Goal: Book appointment/travel/reservation

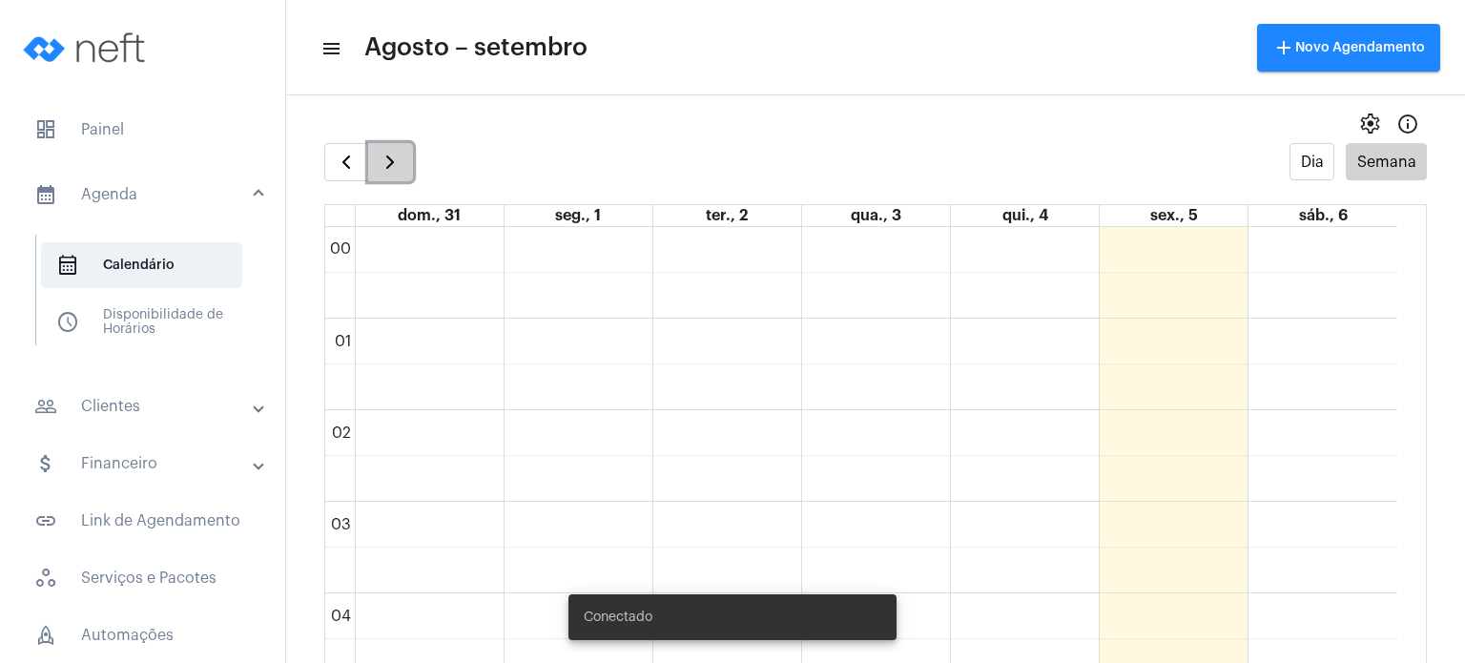
scroll to position [1517, 0]
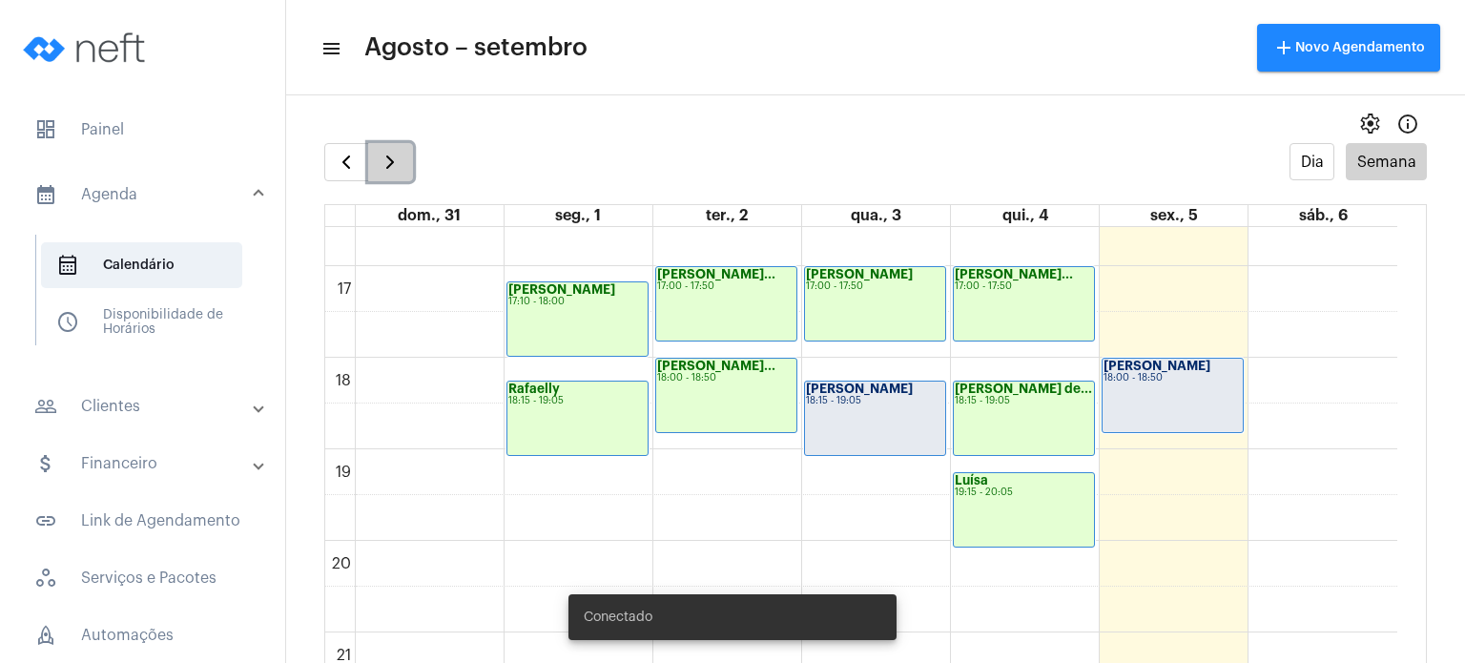
drag, startPoint x: 0, startPoint y: 0, endPoint x: 398, endPoint y: 158, distance: 428.1
click at [398, 158] on span "button" at bounding box center [390, 162] width 23 height 23
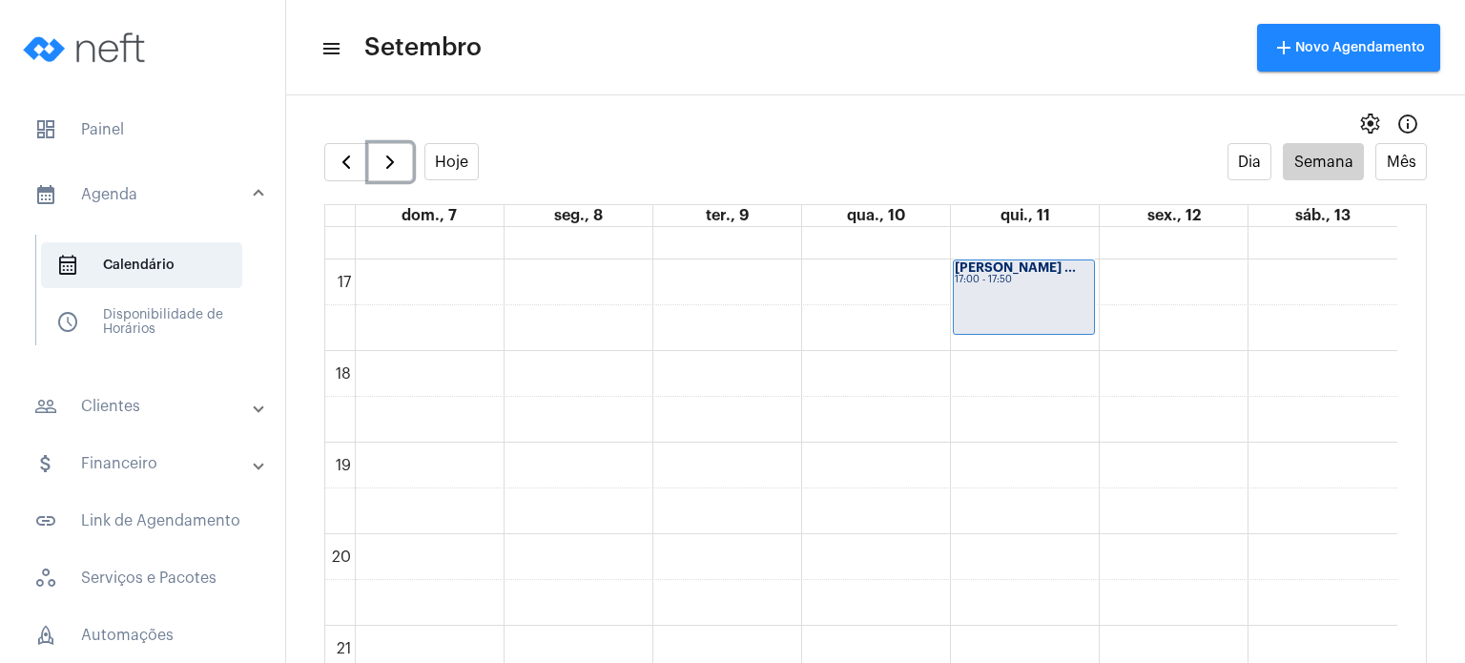
scroll to position [1452, 0]
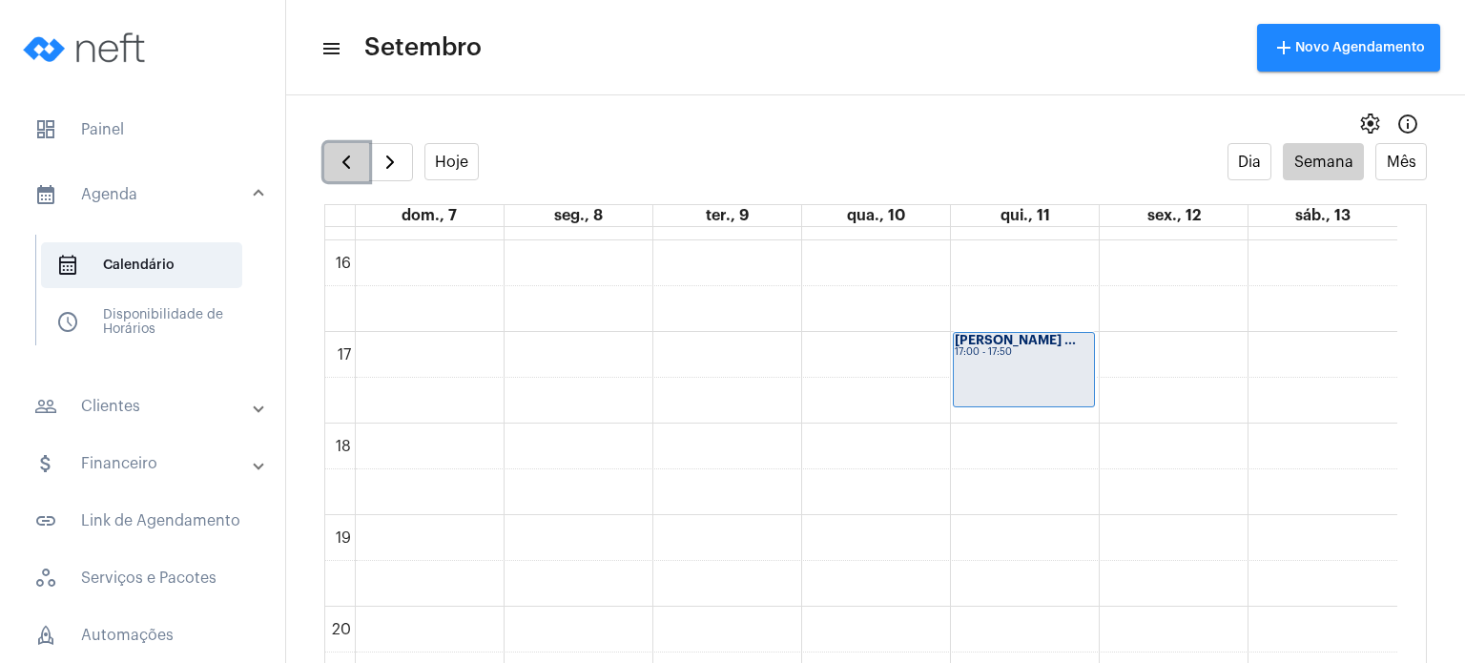
click at [355, 177] on button "button" at bounding box center [346, 162] width 45 height 38
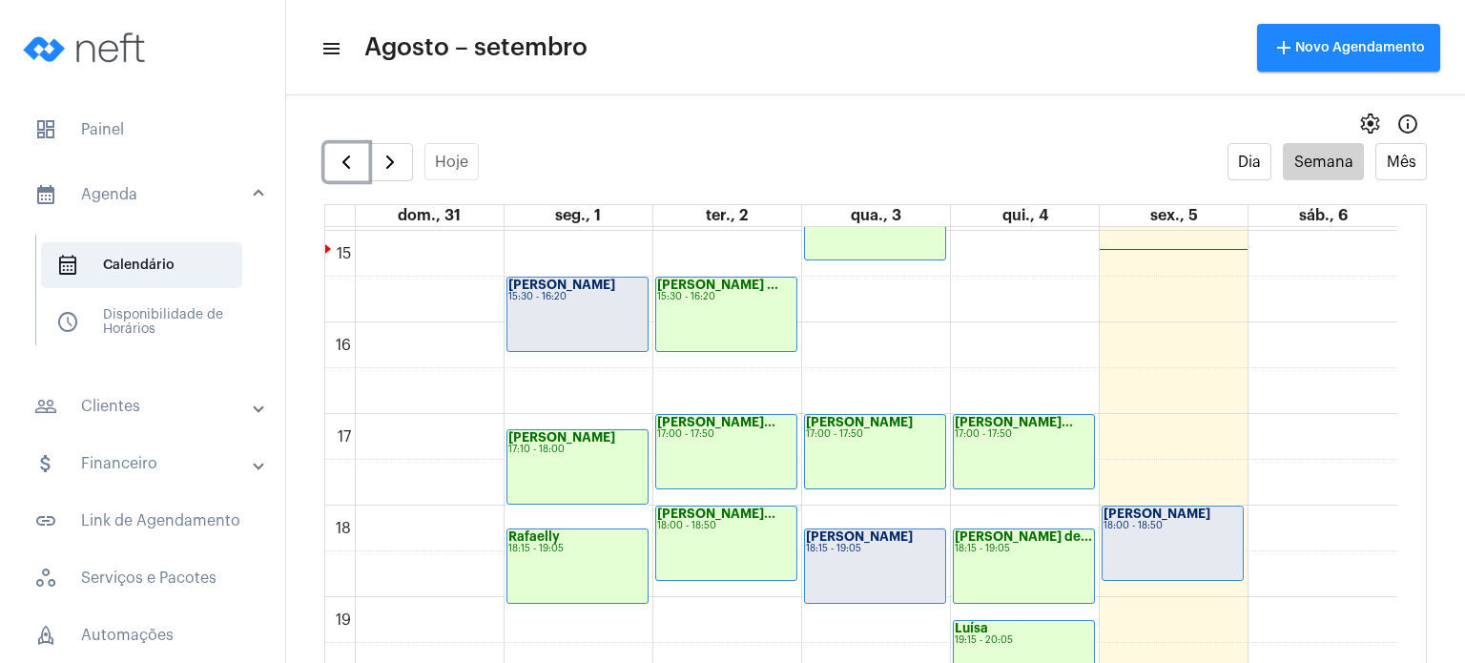
scroll to position [1362, 0]
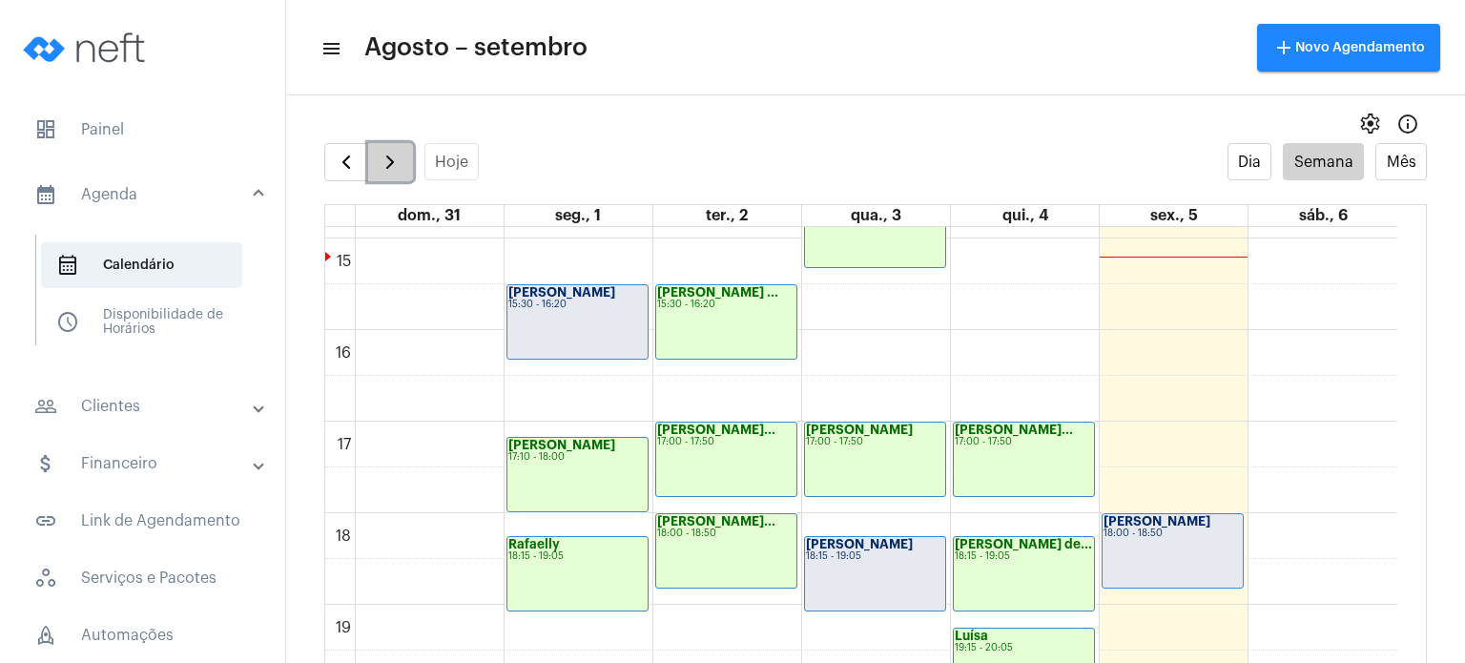
click at [385, 161] on span "button" at bounding box center [390, 162] width 23 height 23
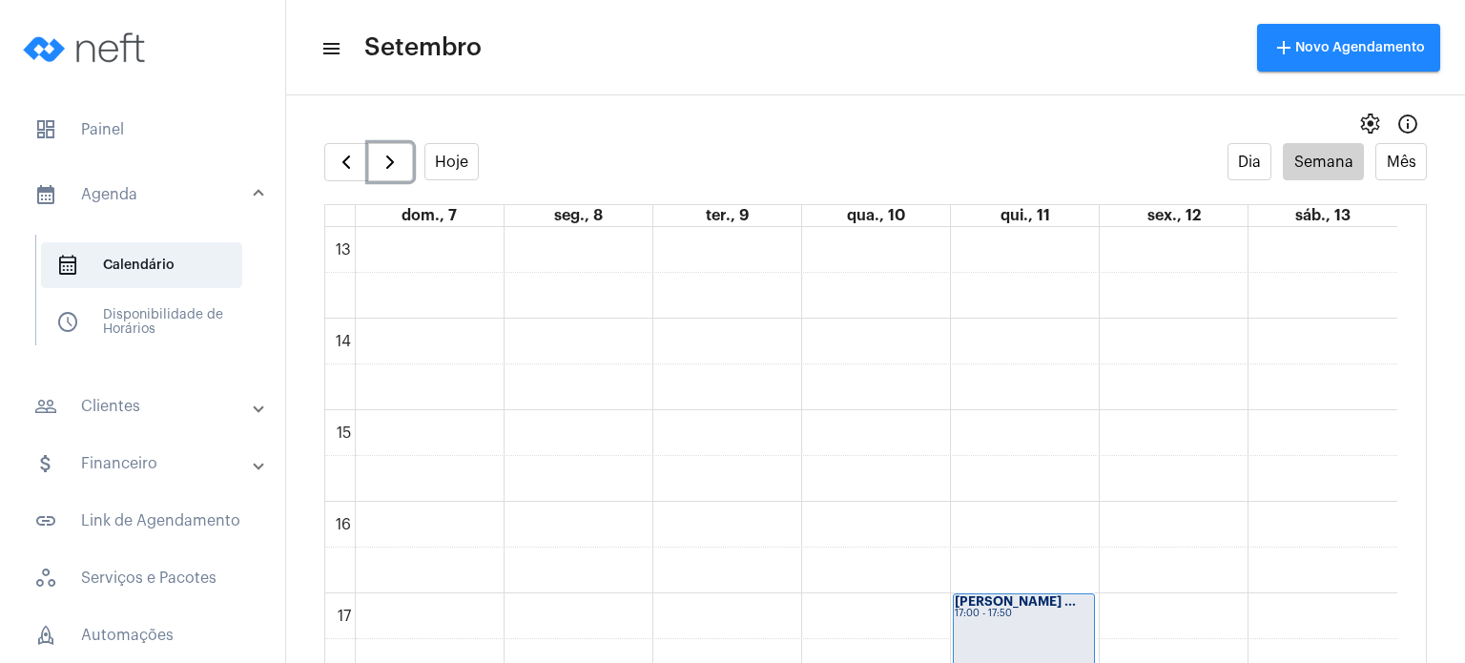
scroll to position [1198, 0]
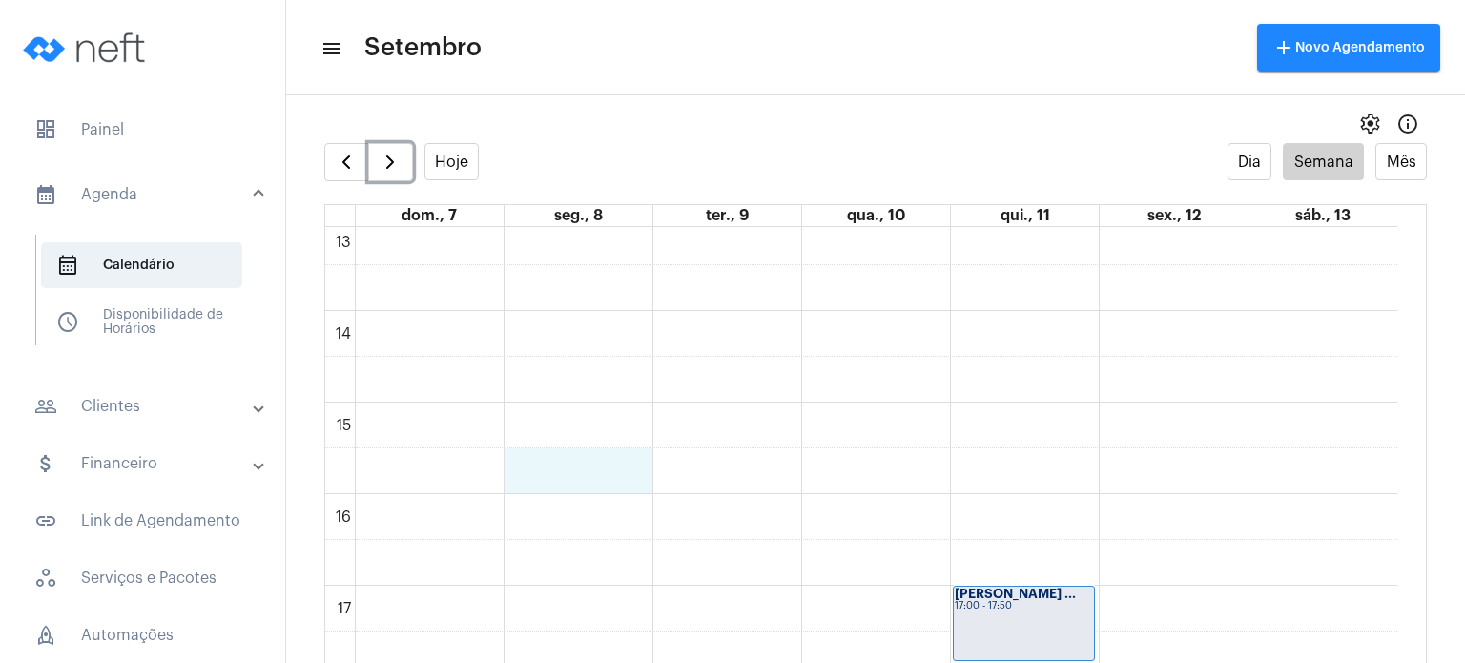
click at [542, 472] on div "00 01 02 03 04 05 06 07 08 09 10 11 12 13 14 15 16 17 18 19 20 21 22 23 [PERSON…" at bounding box center [861, 128] width 1072 height 2198
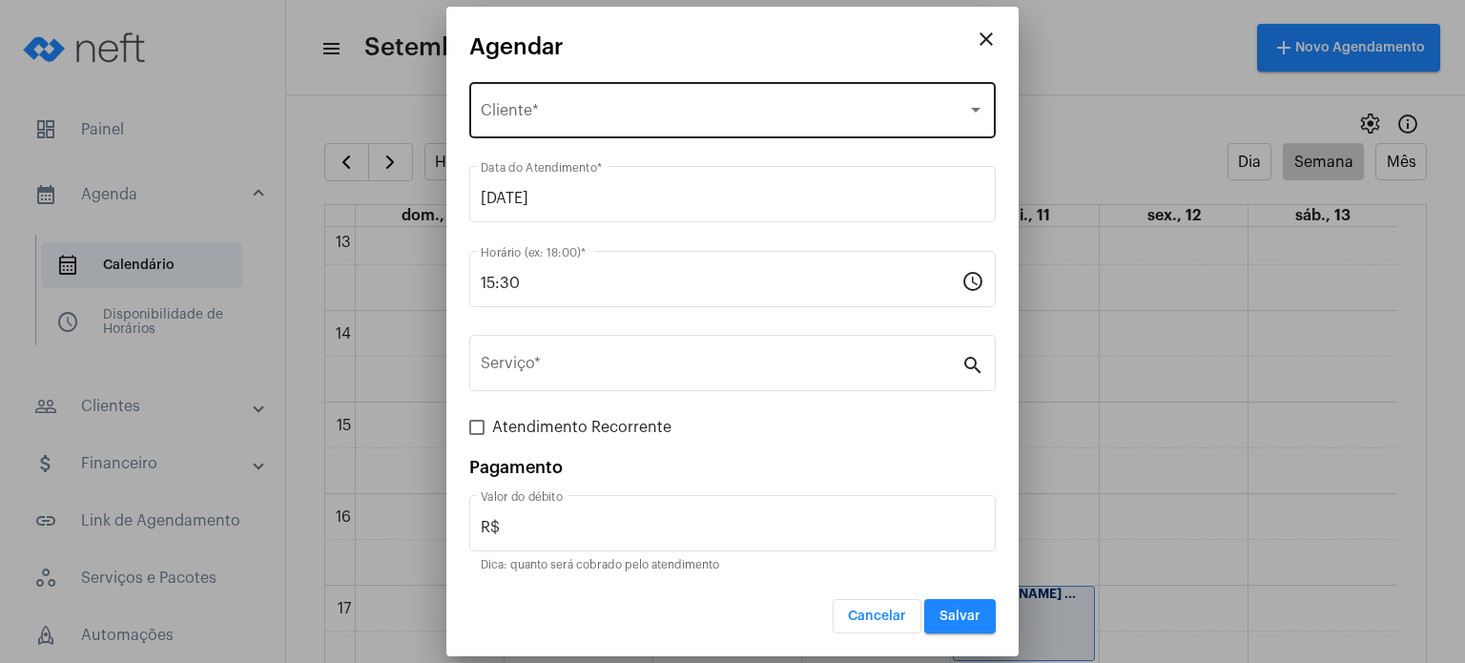
click at [589, 93] on div "Selecione o Cliente Cliente *" at bounding box center [733, 108] width 504 height 60
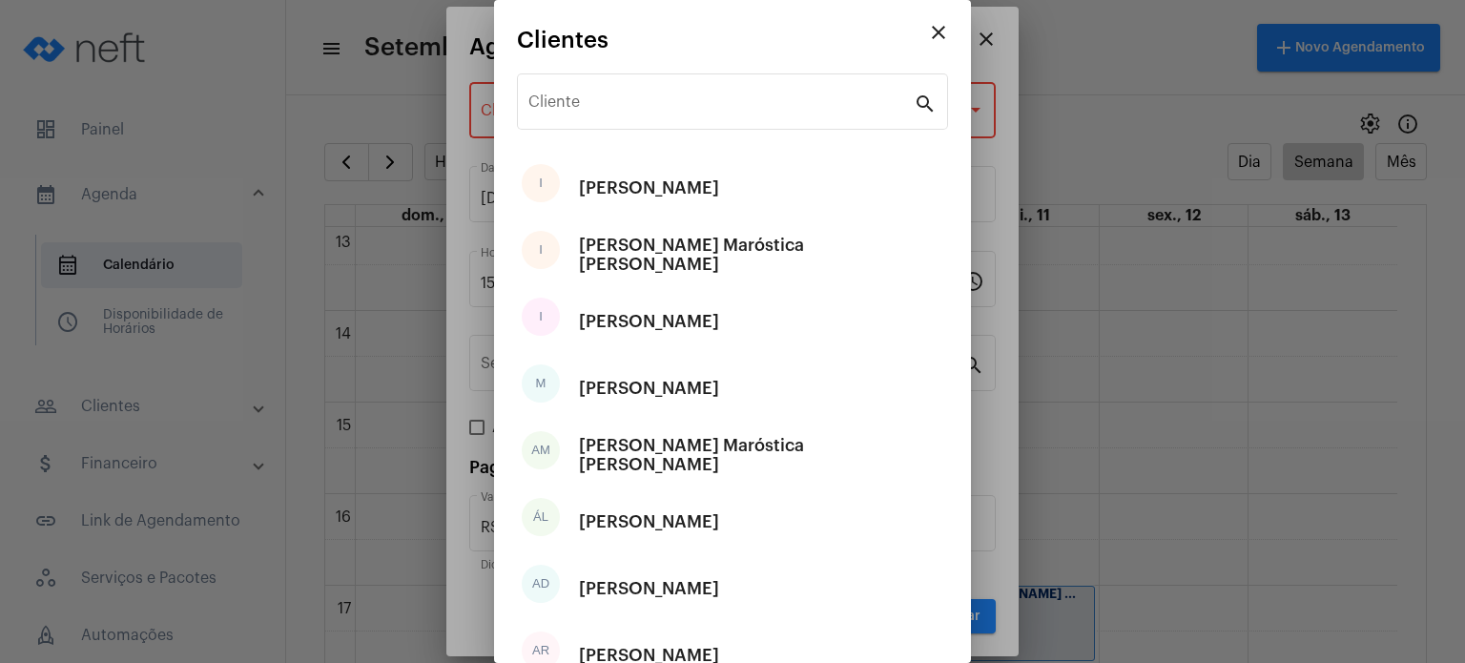
click at [589, 93] on div "Cliente" at bounding box center [720, 100] width 385 height 60
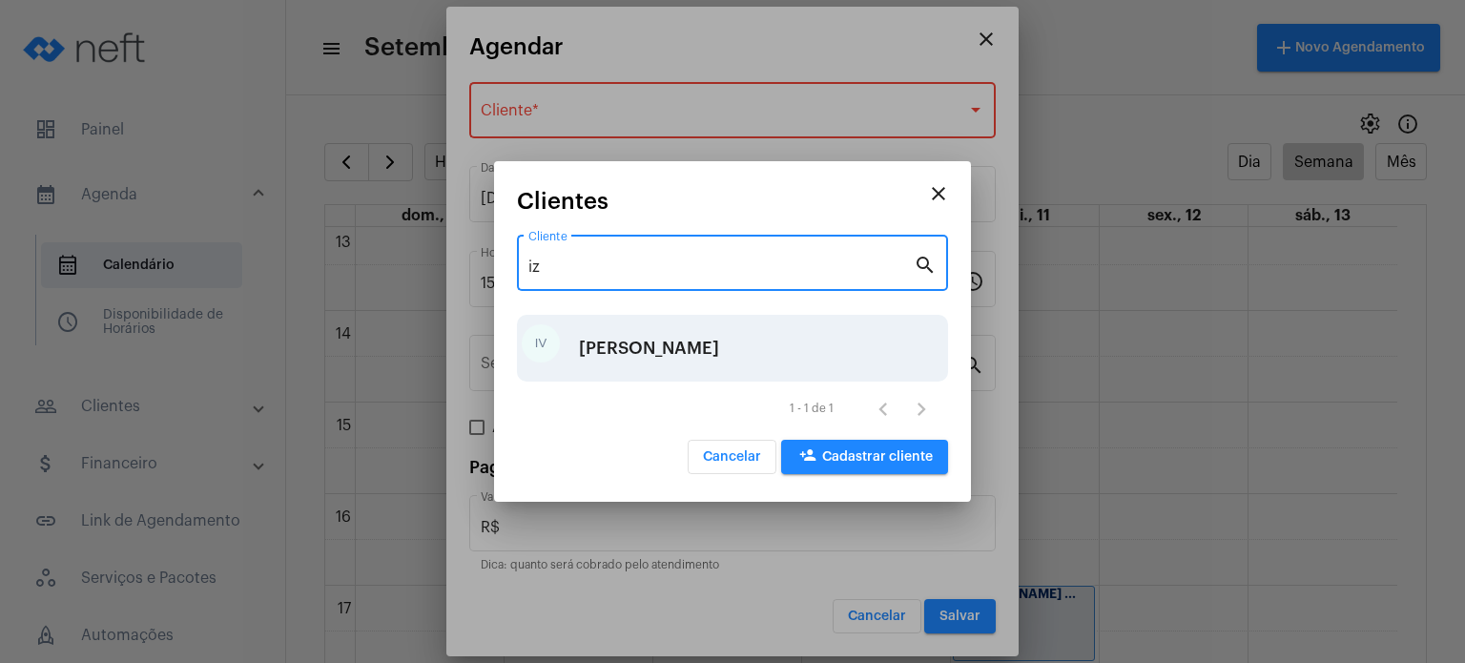
type input "iz"
click at [660, 350] on div "[PERSON_NAME]" at bounding box center [649, 348] width 140 height 57
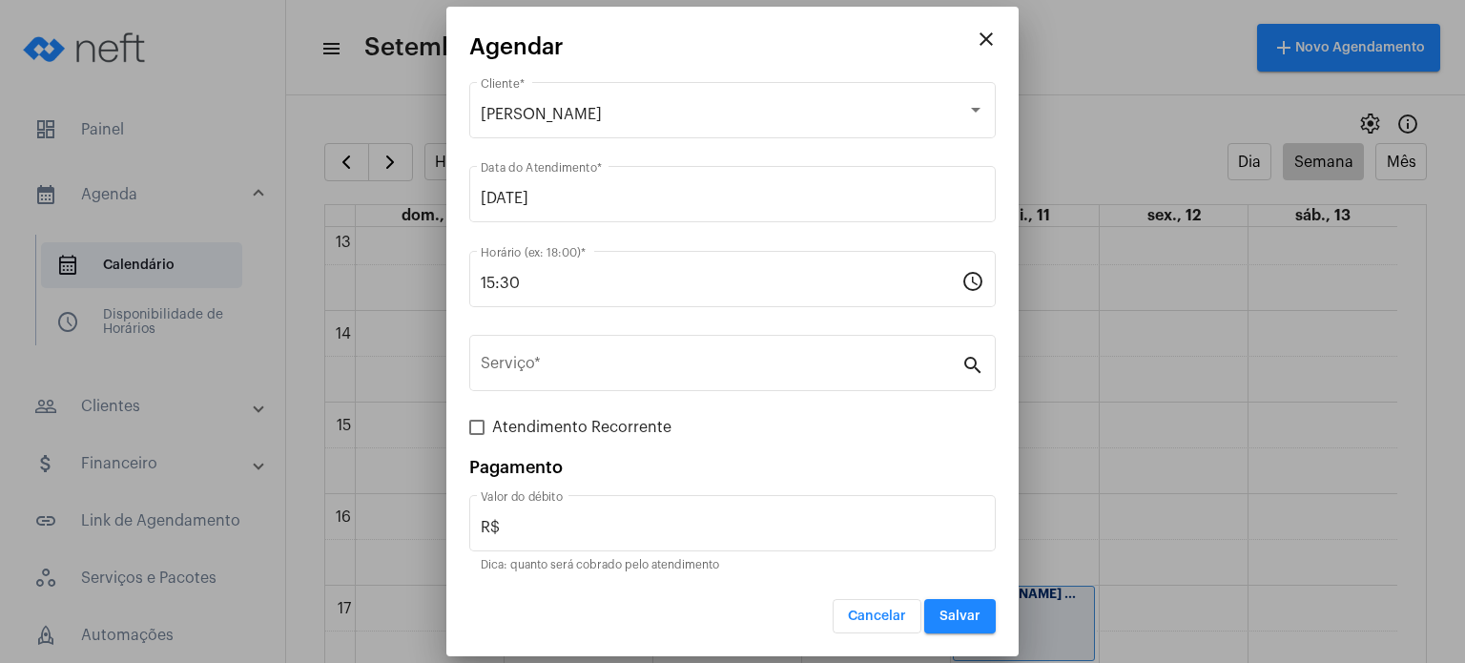
click at [660, 350] on div "Serviço *" at bounding box center [721, 361] width 481 height 60
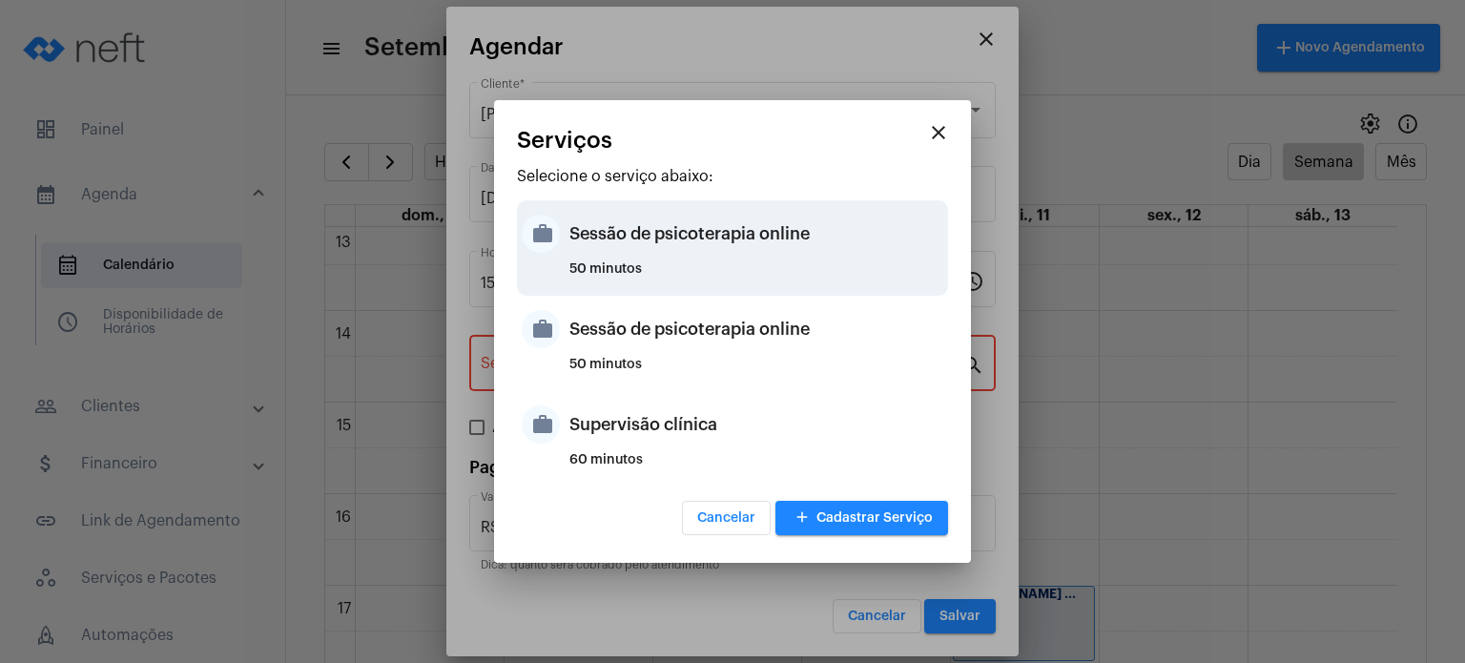
click at [691, 251] on div "Sessão de psicoterapia online" at bounding box center [756, 233] width 374 height 57
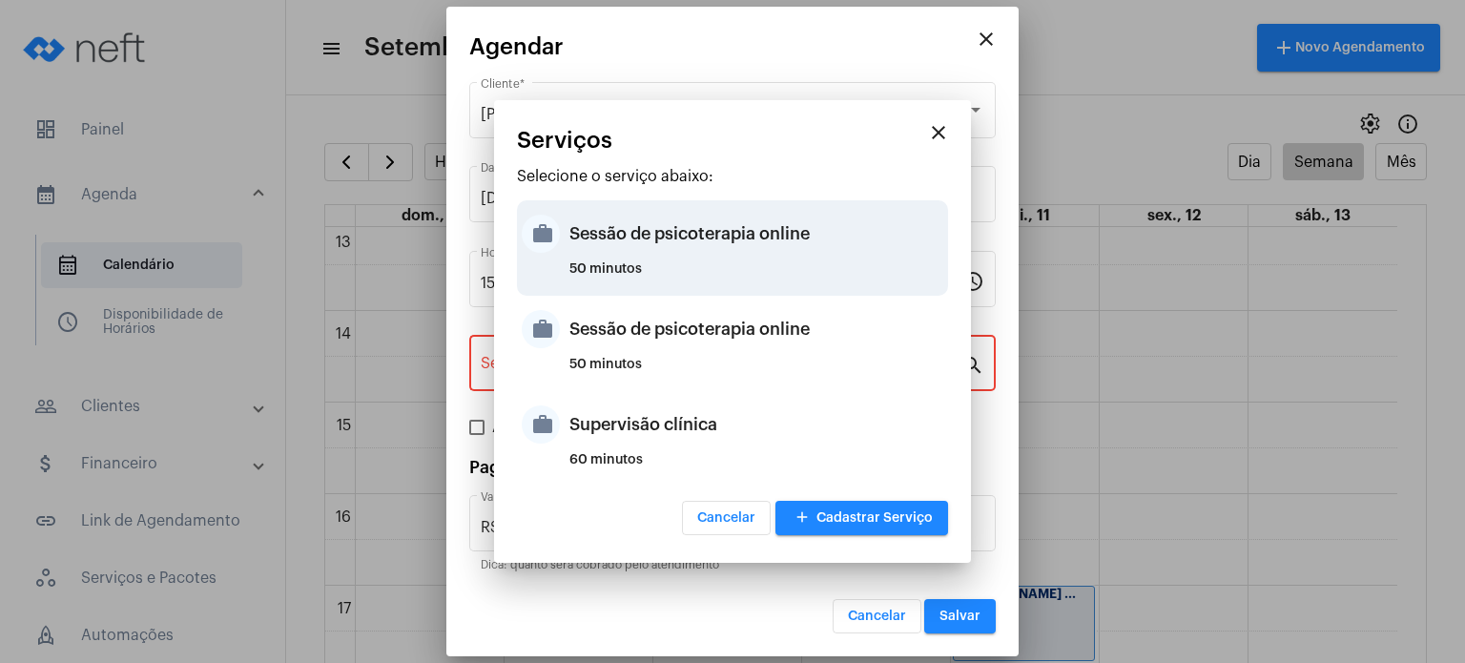
type input "Sessão de psicoterapia online"
type input "R$ 230"
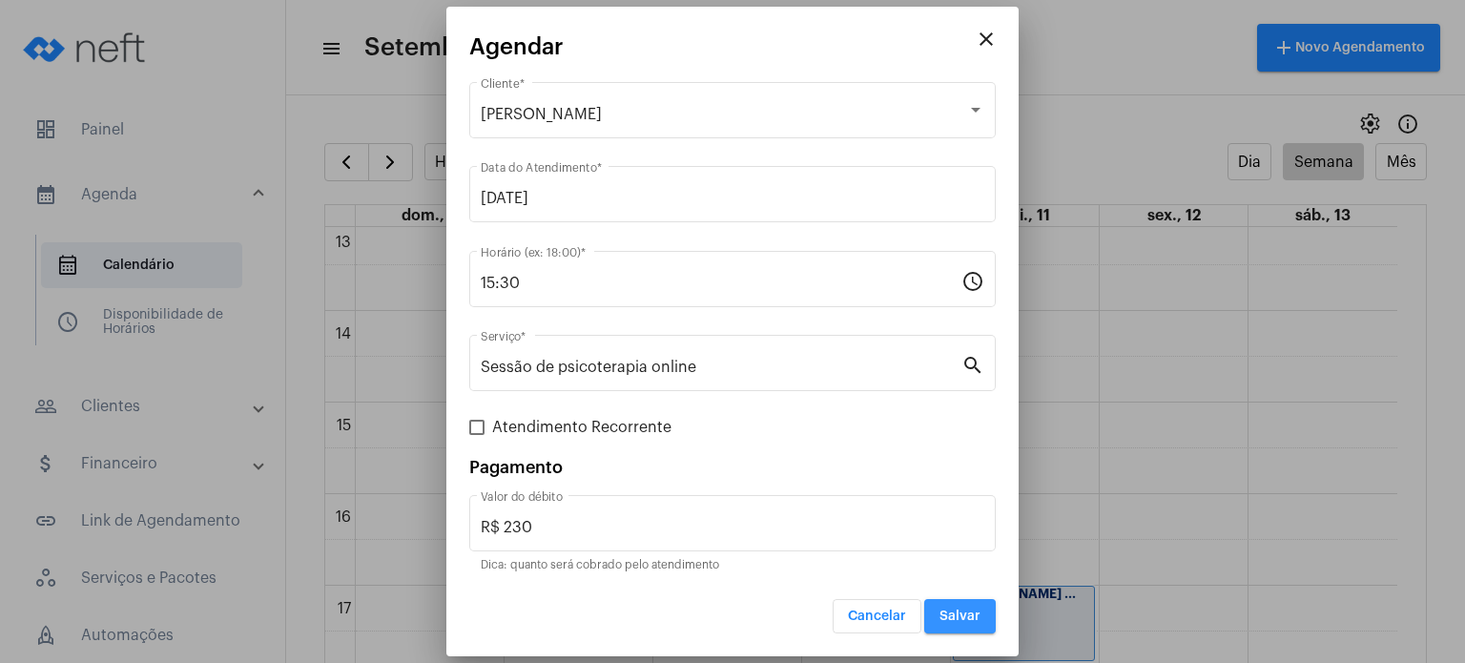
click at [972, 609] on span "Salvar" at bounding box center [959, 615] width 41 height 13
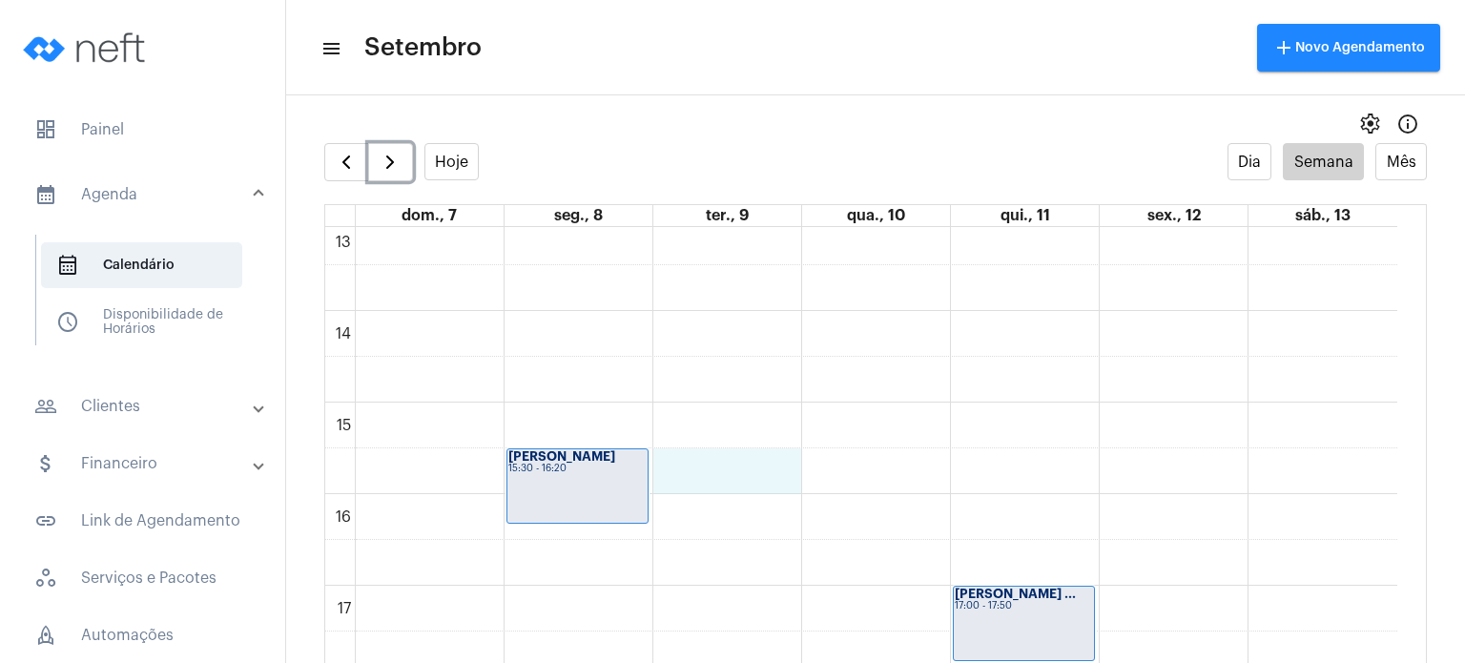
click at [735, 452] on div "00 01 02 03 04 05 06 07 08 09 10 11 12 13 14 15 16 17 18 19 20 21 22 23 Izzi Vi…" at bounding box center [861, 128] width 1072 height 2198
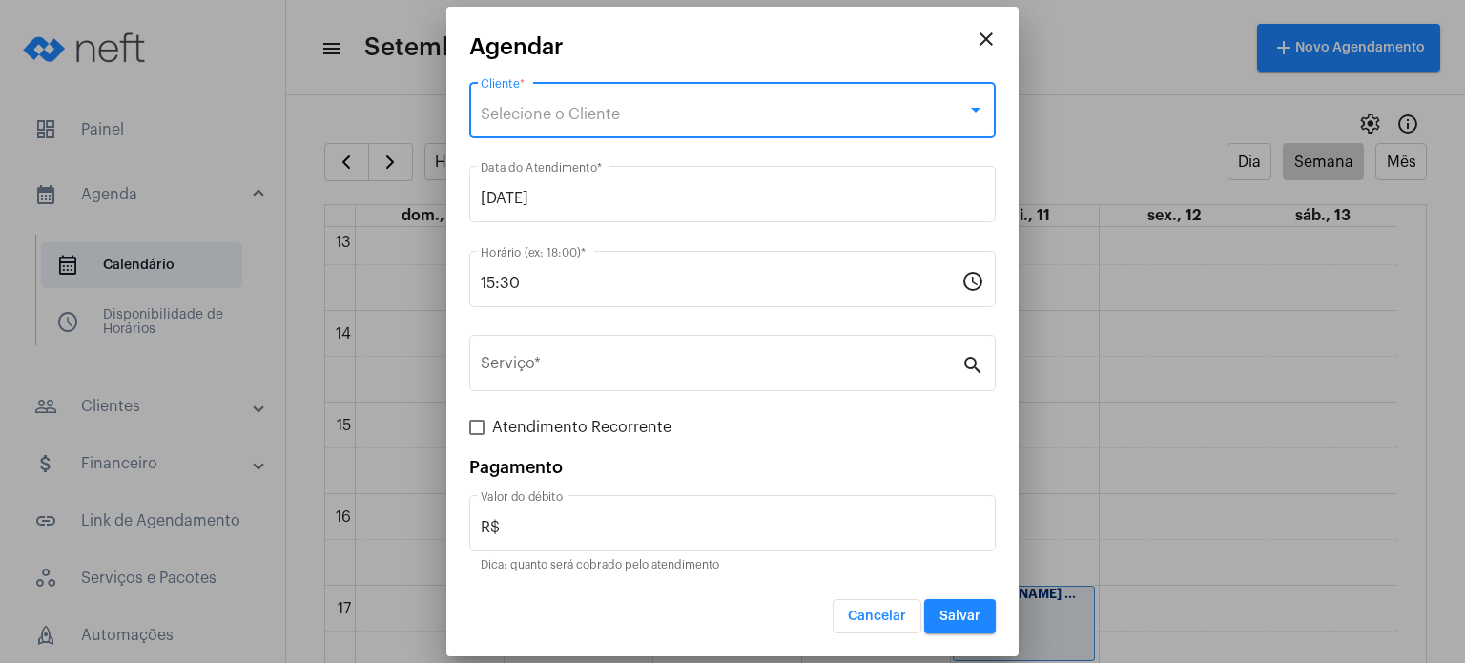
click at [664, 121] on div "Selecione o Cliente" at bounding box center [724, 114] width 486 height 17
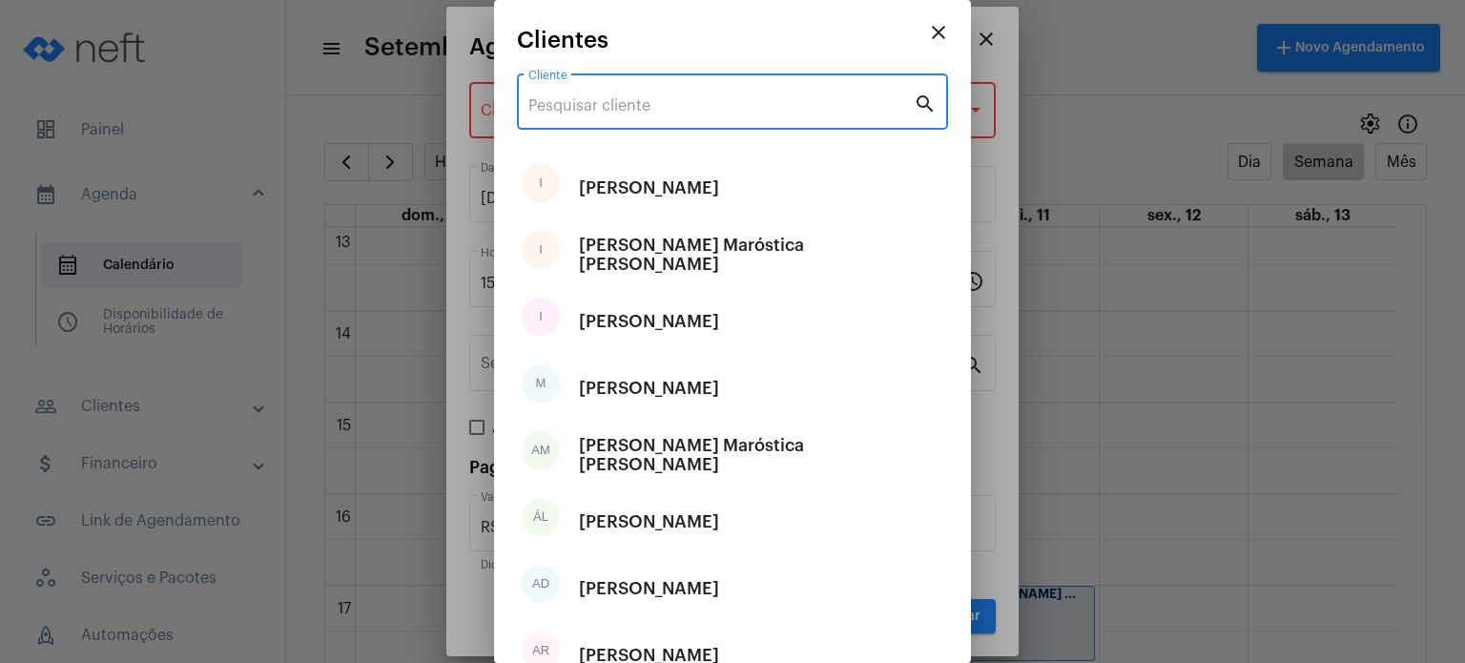
click at [664, 113] on input "Cliente" at bounding box center [720, 105] width 385 height 17
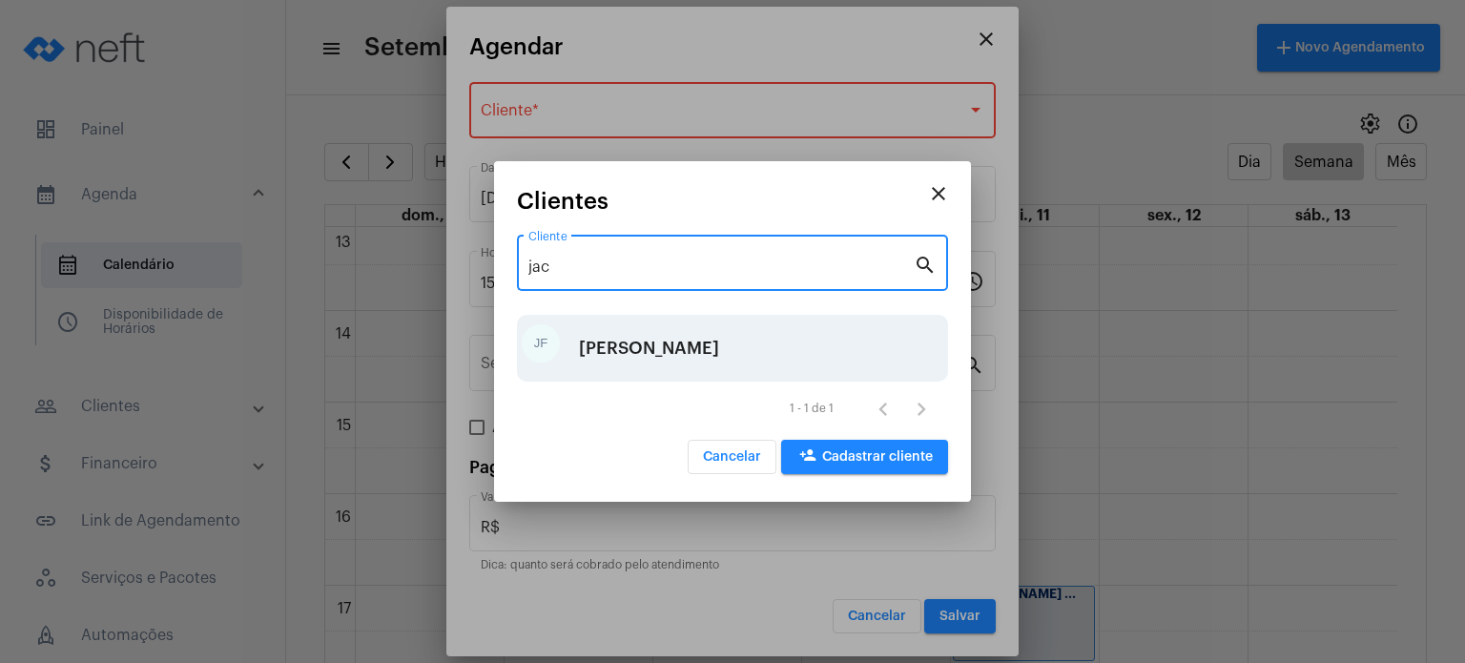
type input "jac"
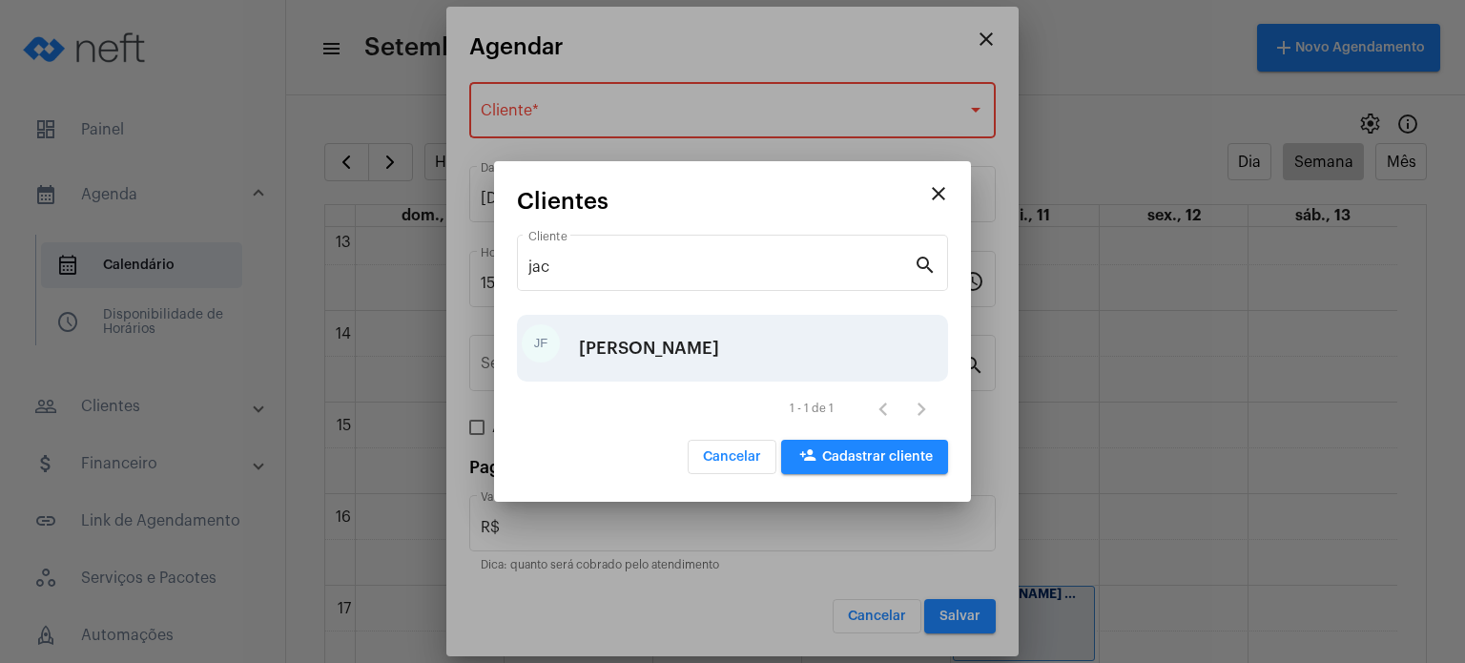
click at [652, 342] on div "[PERSON_NAME]" at bounding box center [649, 348] width 140 height 57
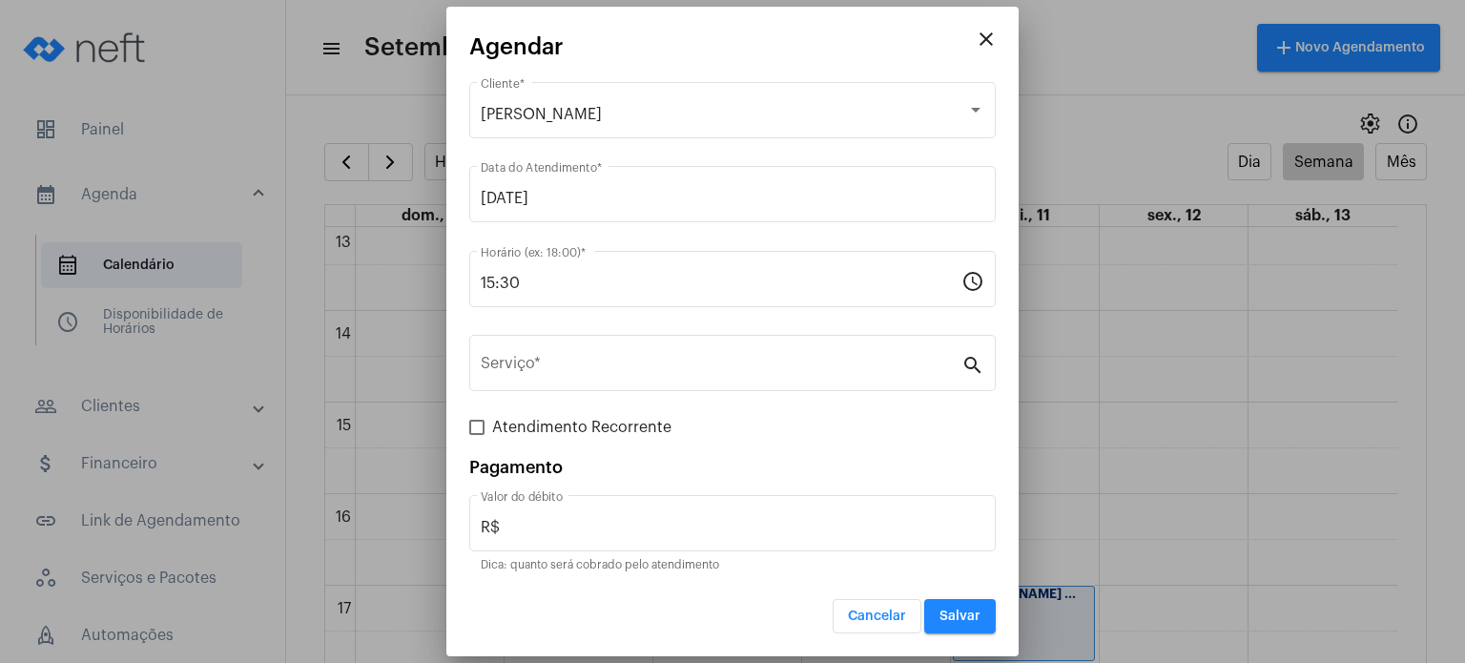
click at [652, 342] on div "Serviço *" at bounding box center [721, 361] width 481 height 60
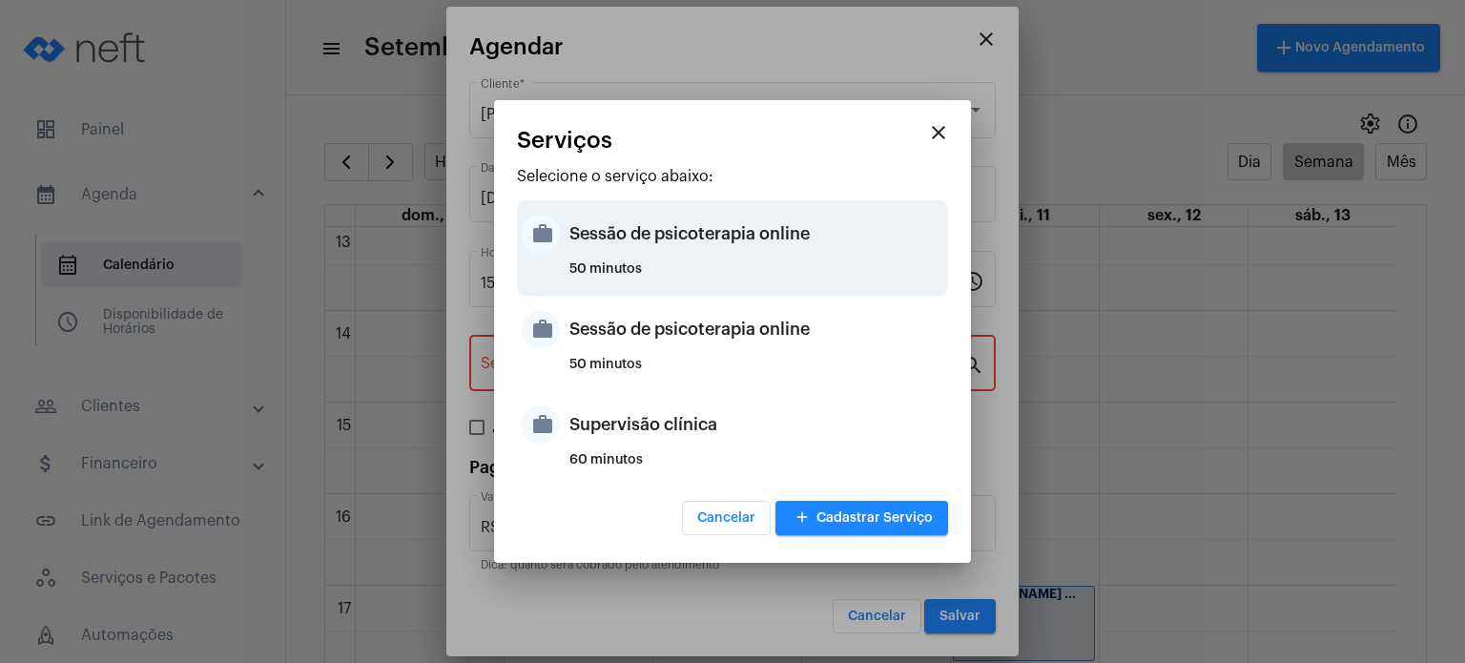
click at [661, 266] on div "50 minutos" at bounding box center [756, 276] width 374 height 29
type input "Sessão de psicoterapia online"
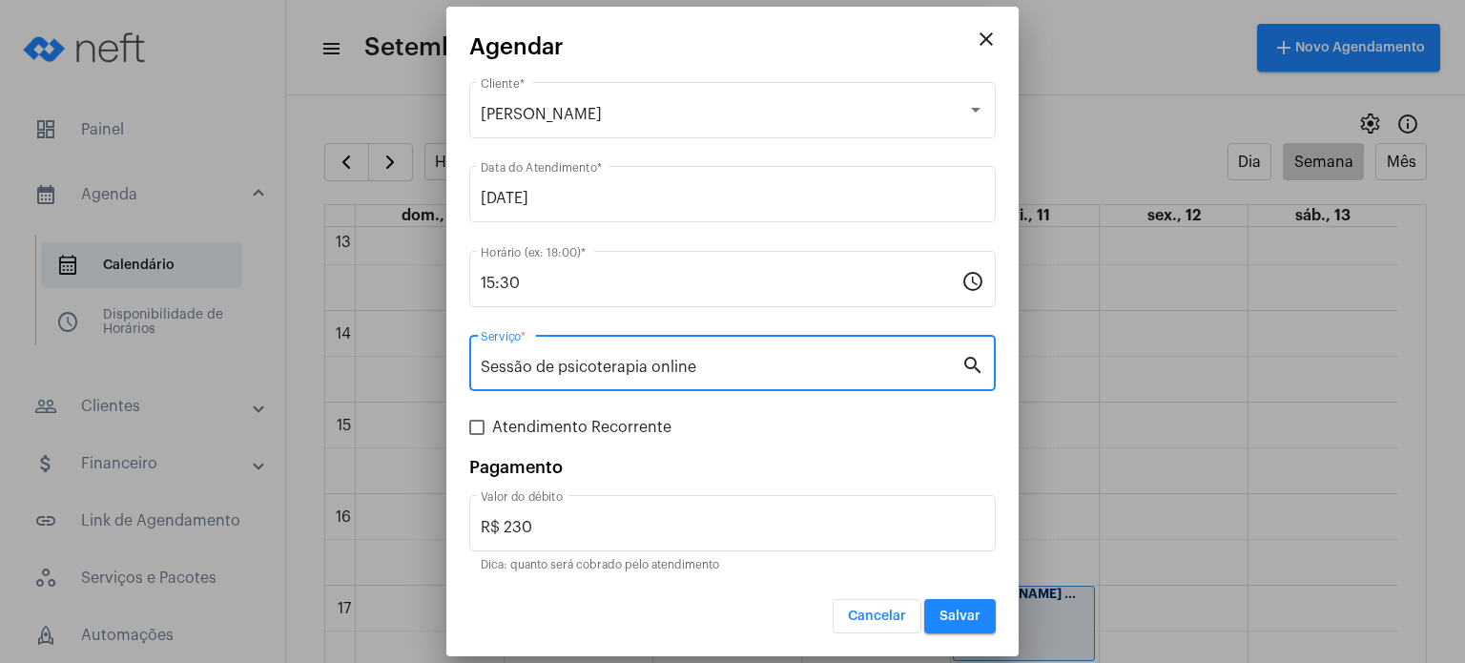
click at [663, 373] on input "Sessão de psicoterapia online" at bounding box center [721, 367] width 481 height 17
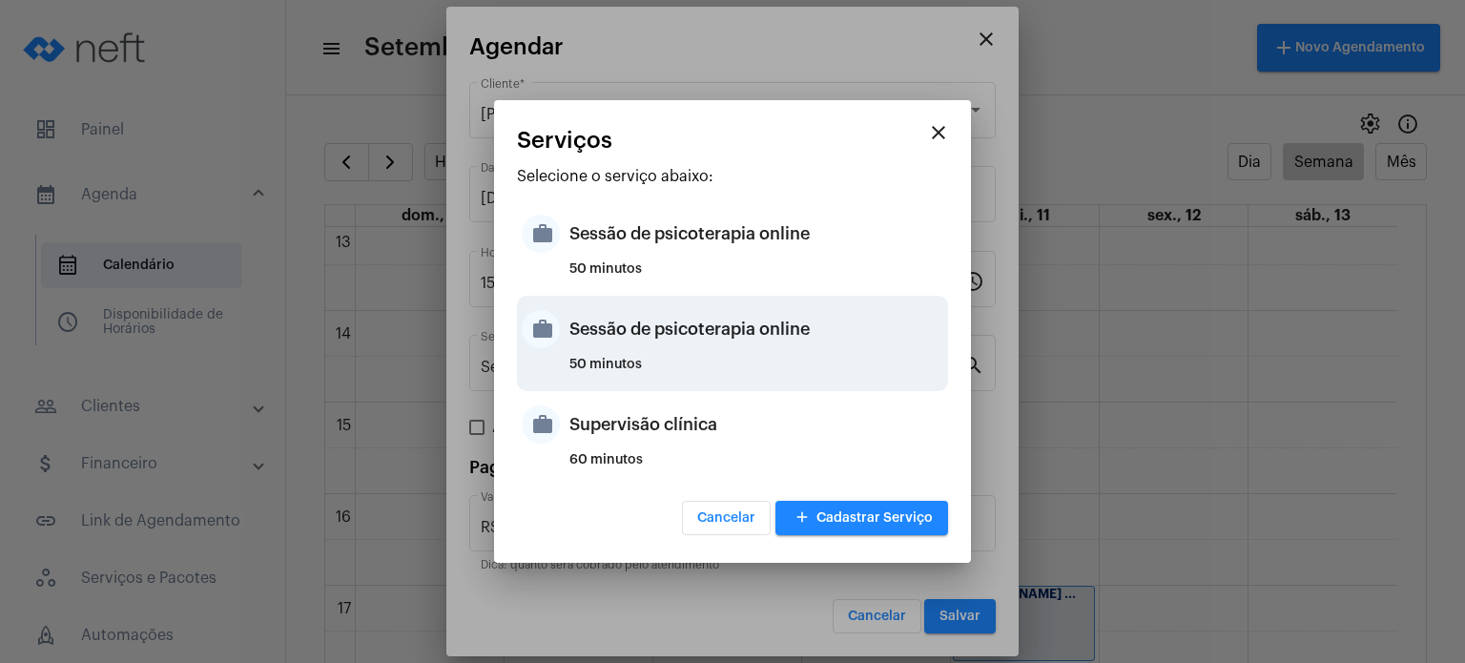
click at [724, 369] on div "50 minutos" at bounding box center [756, 372] width 374 height 29
type input "R$ 200"
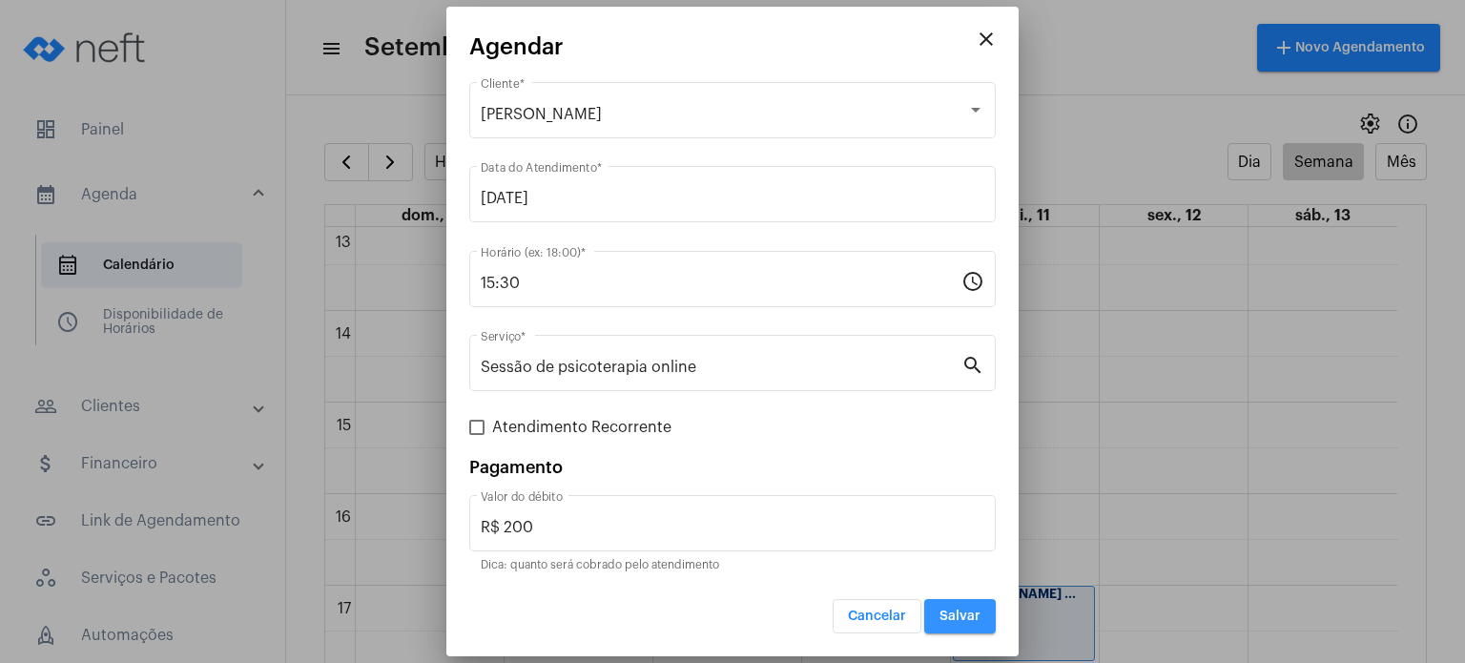
click at [980, 609] on span "Salvar" at bounding box center [959, 615] width 41 height 13
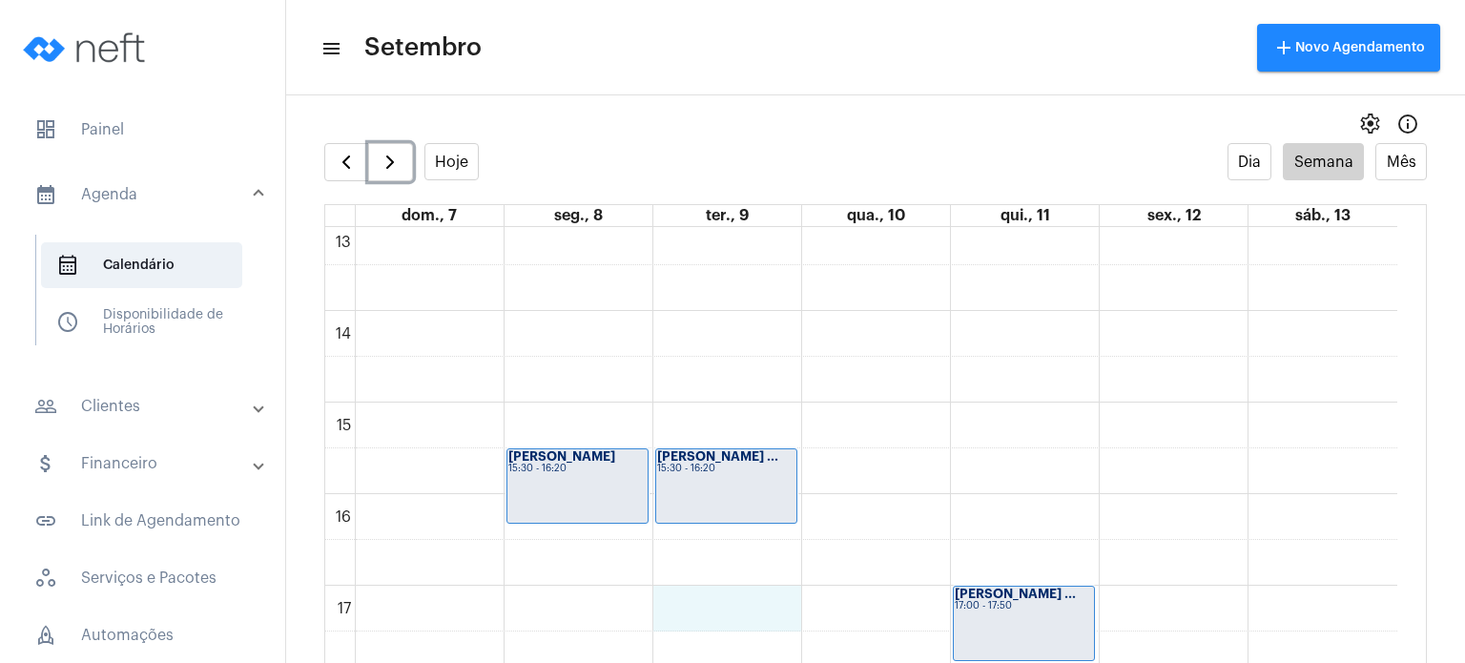
click at [774, 611] on div "00 01 02 03 04 05 06 07 08 09 10 11 12 13 14 15 16 17 18 19 20 21 22 23 Izzi Vi…" at bounding box center [861, 128] width 1072 height 2198
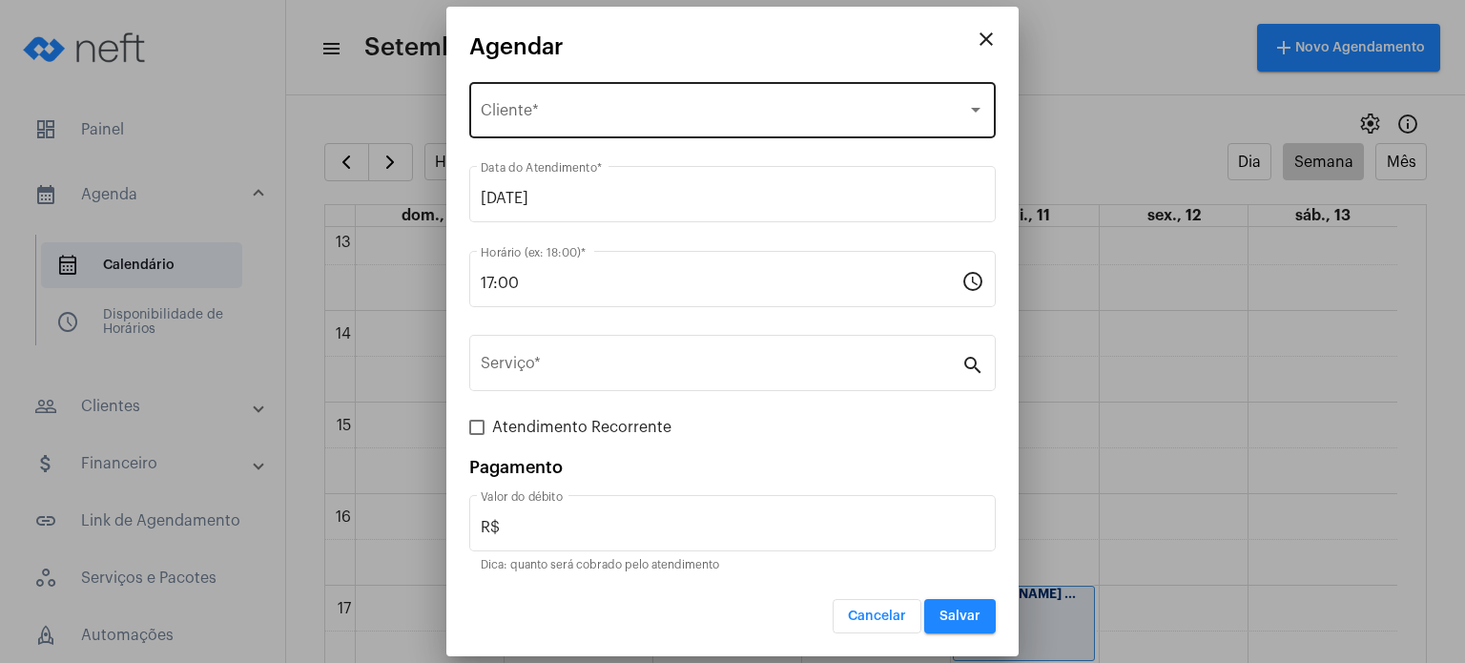
click at [742, 85] on div "Selecione o Cliente Cliente *" at bounding box center [733, 108] width 504 height 60
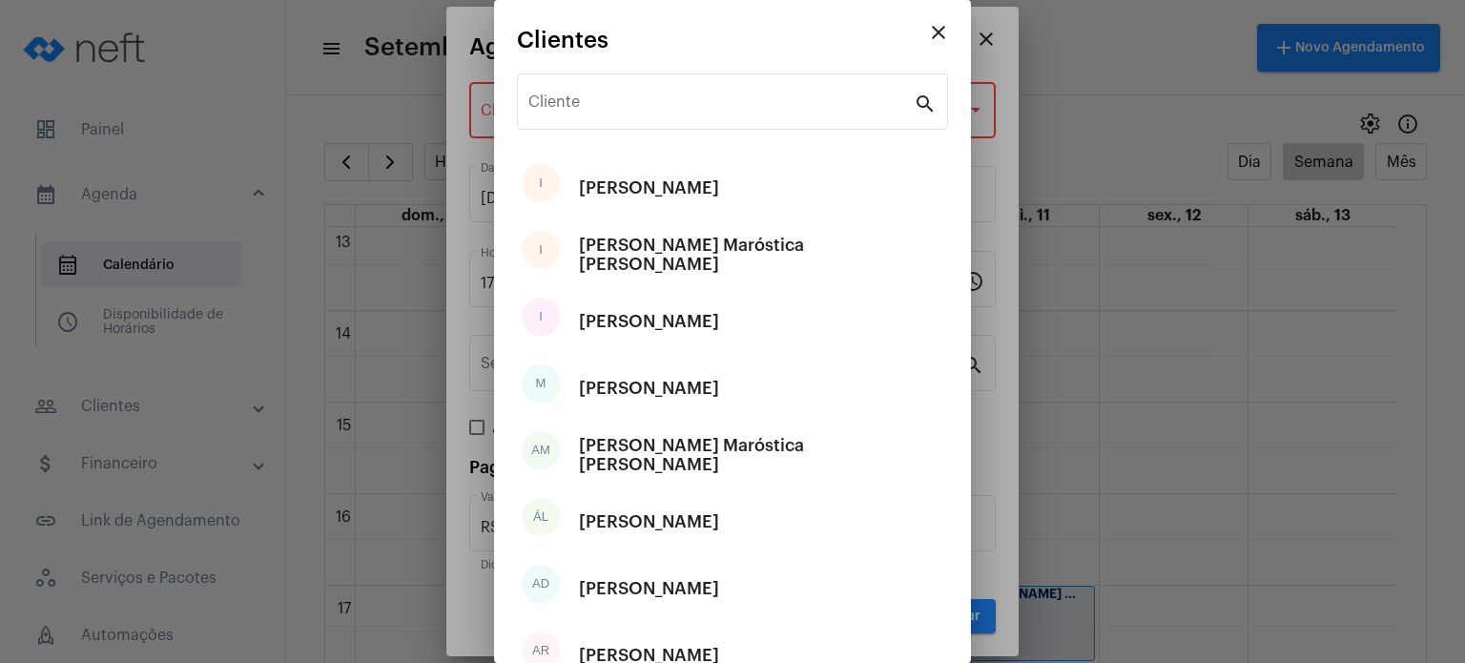
click at [742, 85] on div "Cliente" at bounding box center [720, 100] width 385 height 60
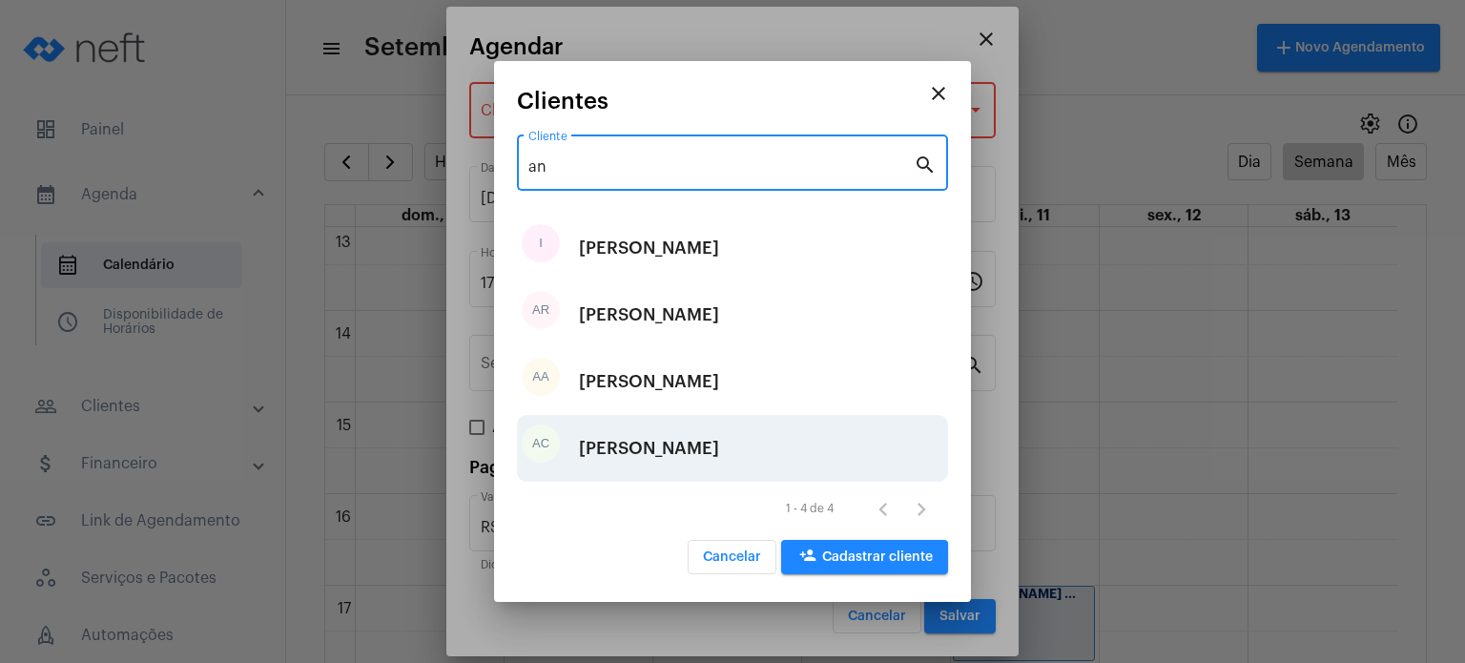
type input "an"
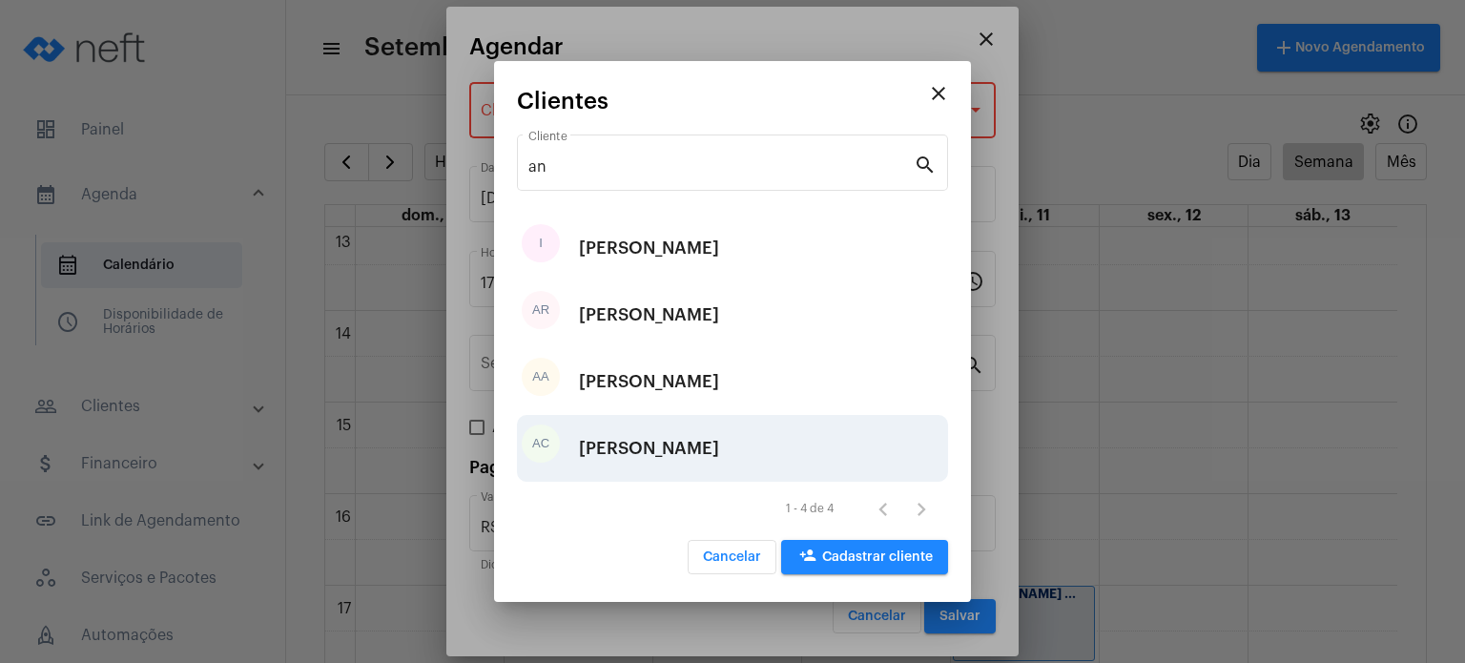
click at [719, 441] on div "[PERSON_NAME]" at bounding box center [649, 448] width 140 height 57
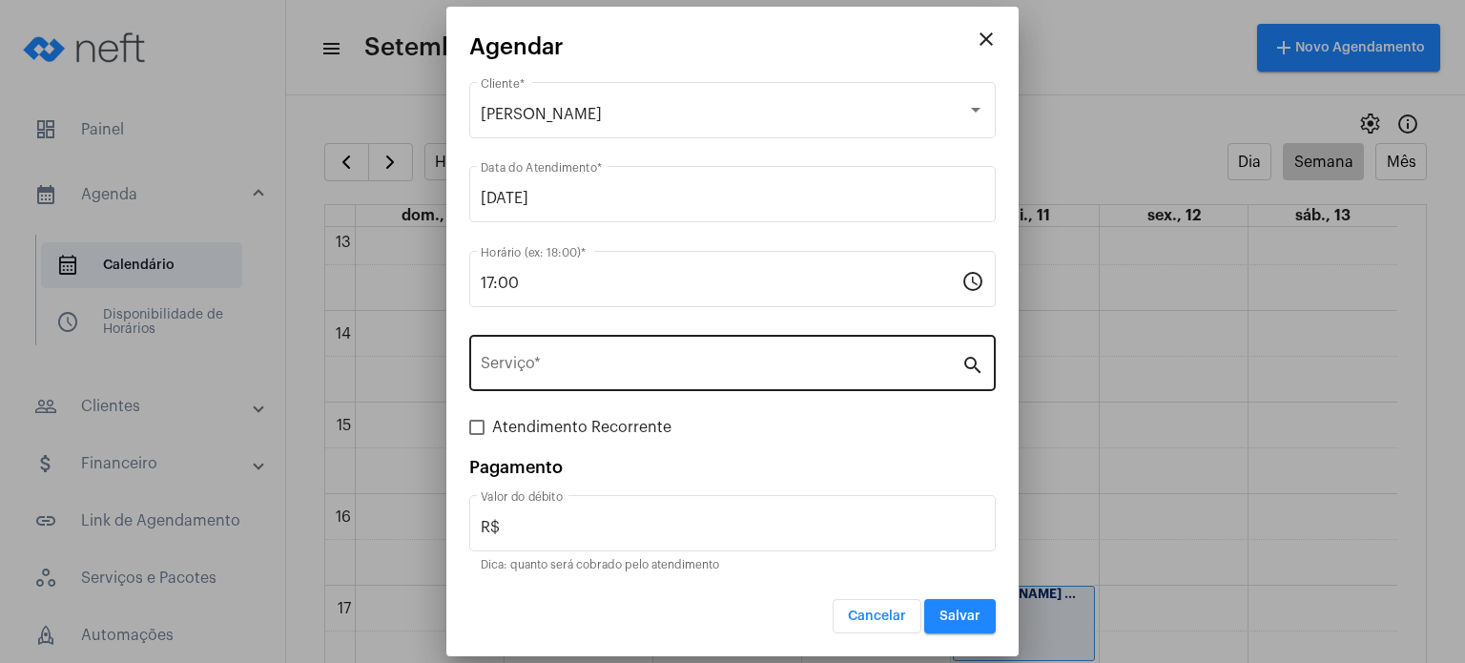
click at [765, 379] on div "Serviço *" at bounding box center [721, 361] width 481 height 60
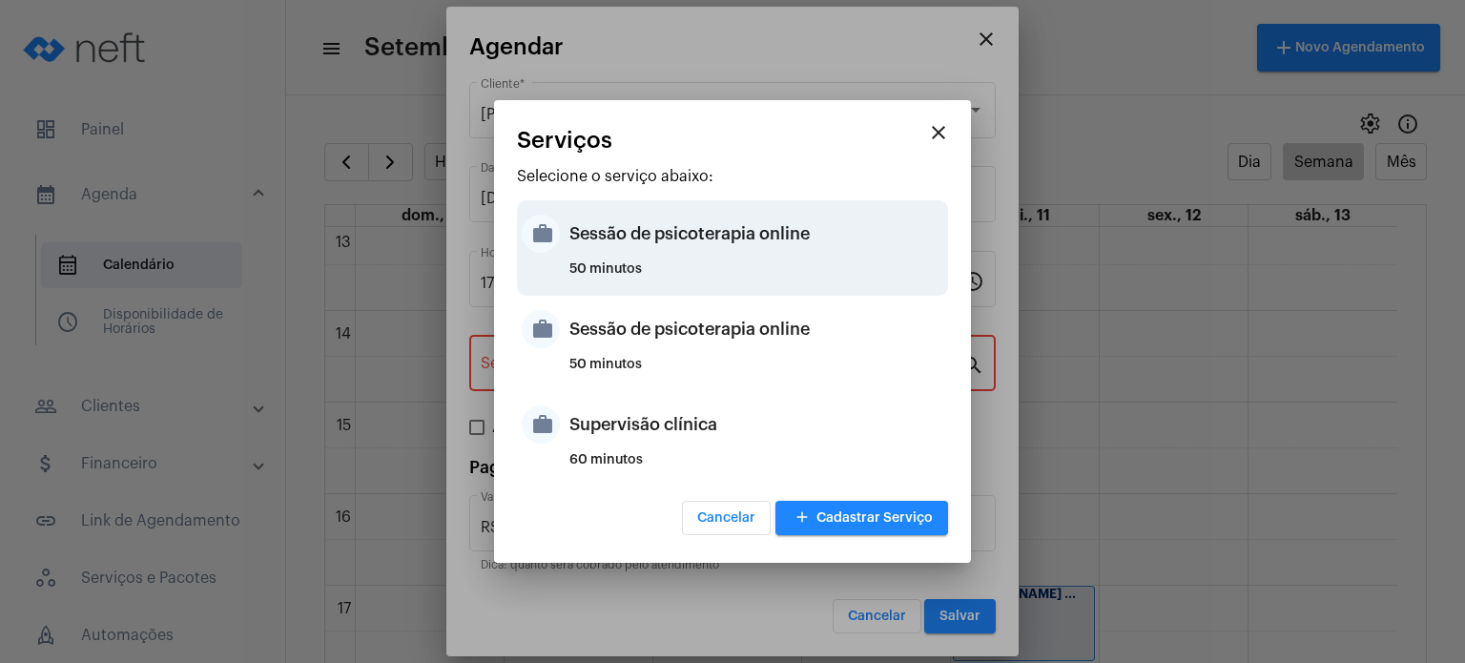
click at [763, 283] on div "50 minutos" at bounding box center [756, 276] width 374 height 29
type input "Sessão de psicoterapia online"
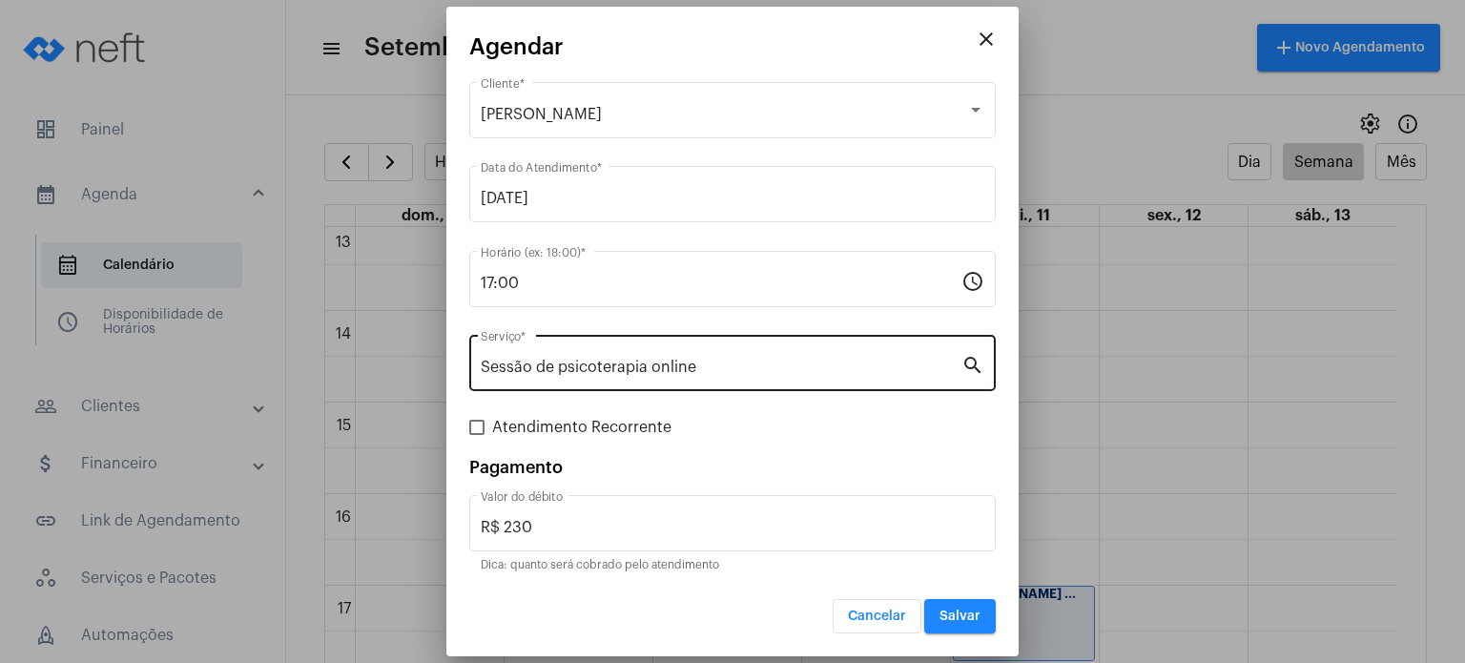
click at [783, 356] on div "Sessão de psicoterapia online Serviço *" at bounding box center [721, 361] width 481 height 60
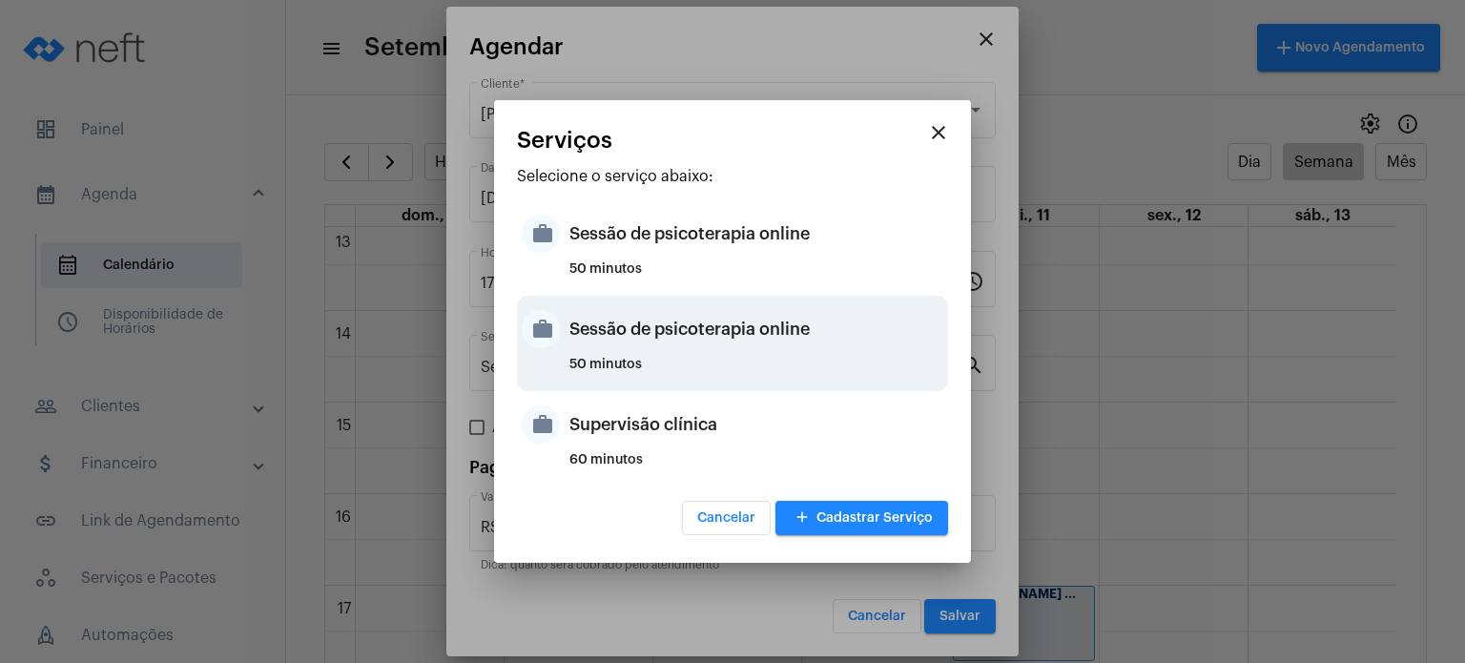
click at [789, 327] on div "Sessão de psicoterapia online" at bounding box center [756, 328] width 374 height 57
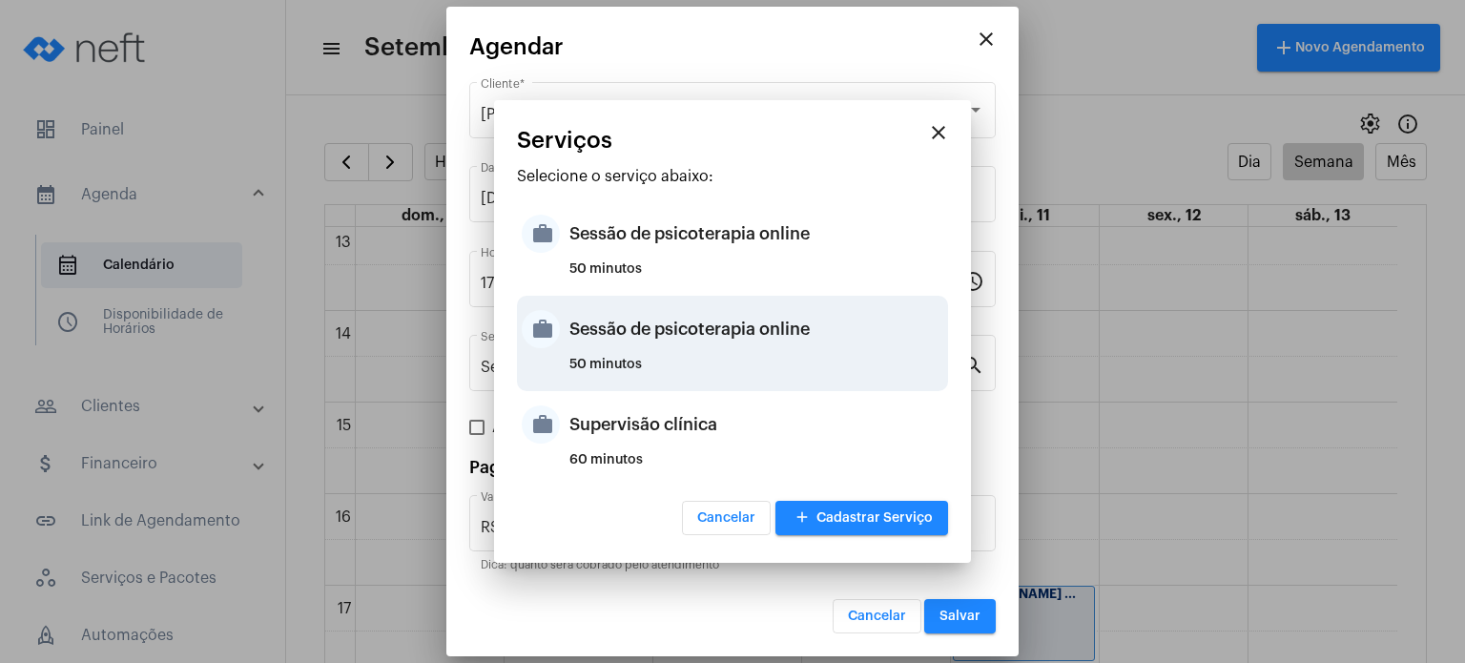
type input "R$ 200"
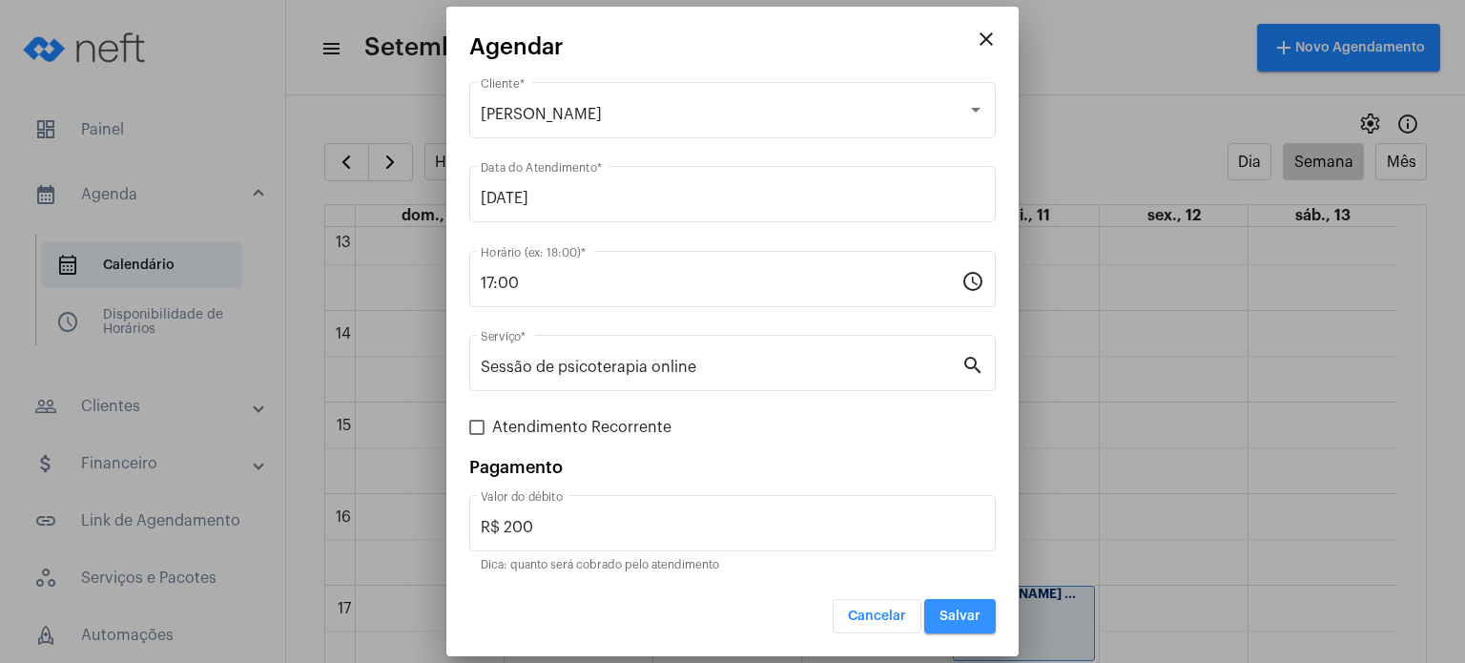
click at [949, 607] on button "Salvar" at bounding box center [960, 616] width 72 height 34
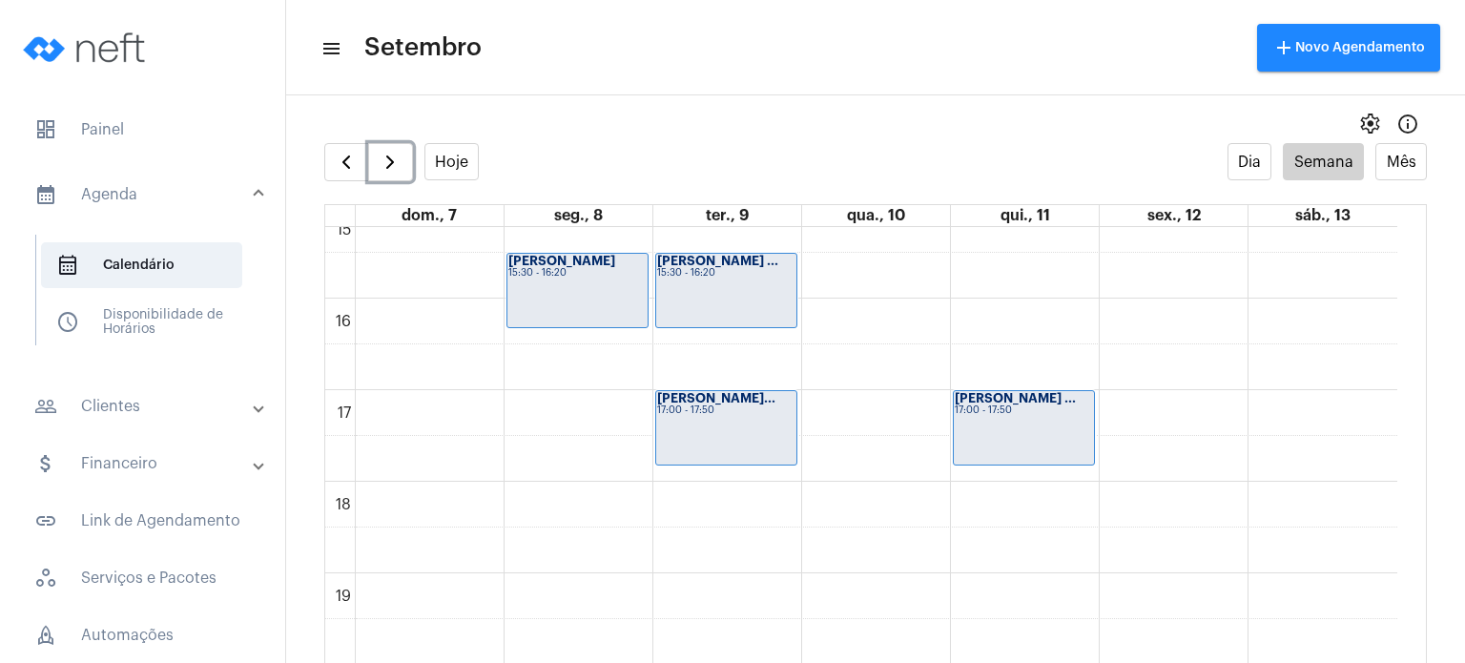
scroll to position [1397, 0]
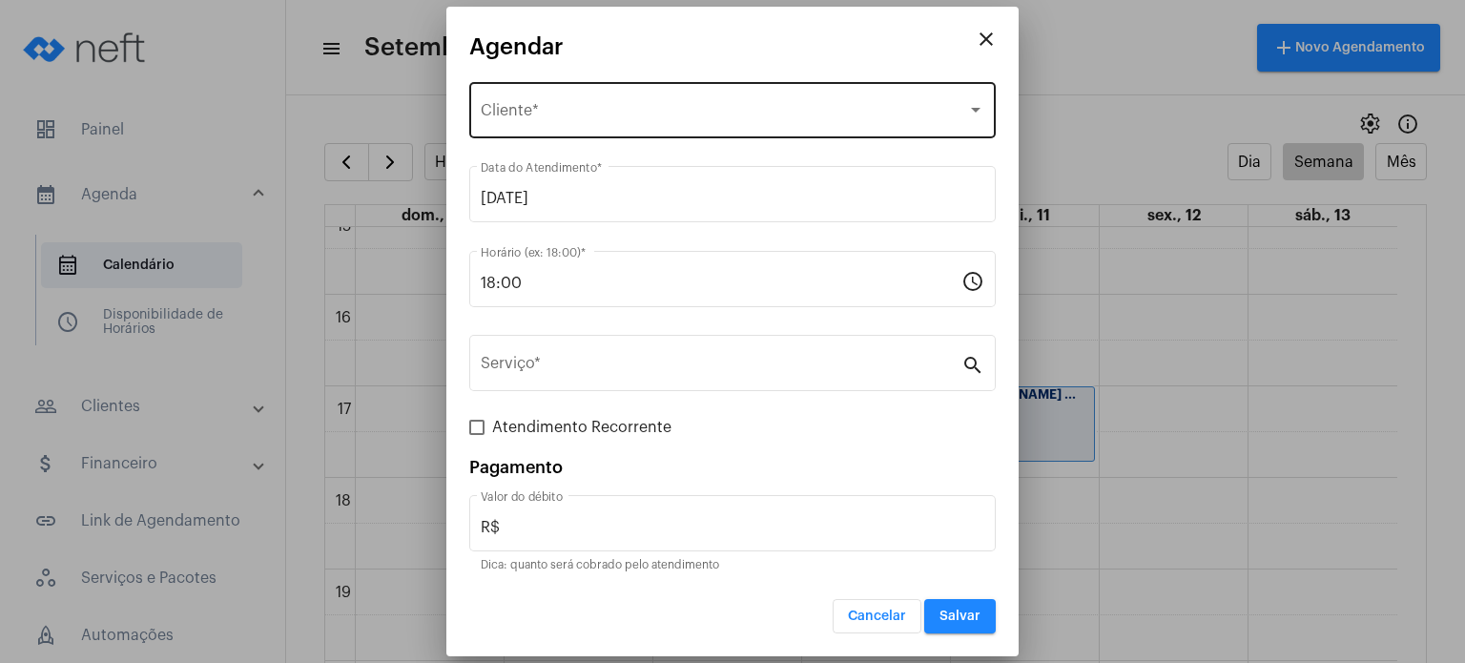
click at [624, 90] on div "Selecione o Cliente Cliente *" at bounding box center [733, 108] width 504 height 60
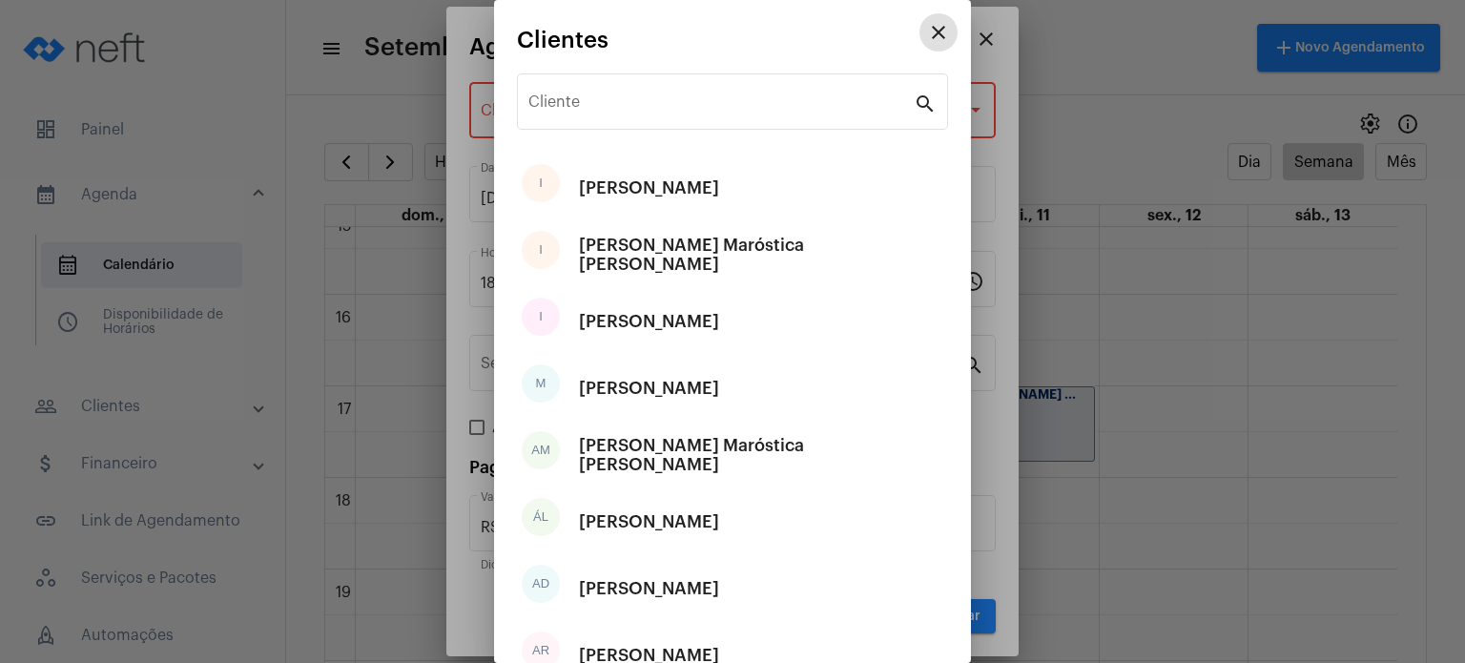
click at [624, 90] on div "Cliente" at bounding box center [720, 100] width 385 height 60
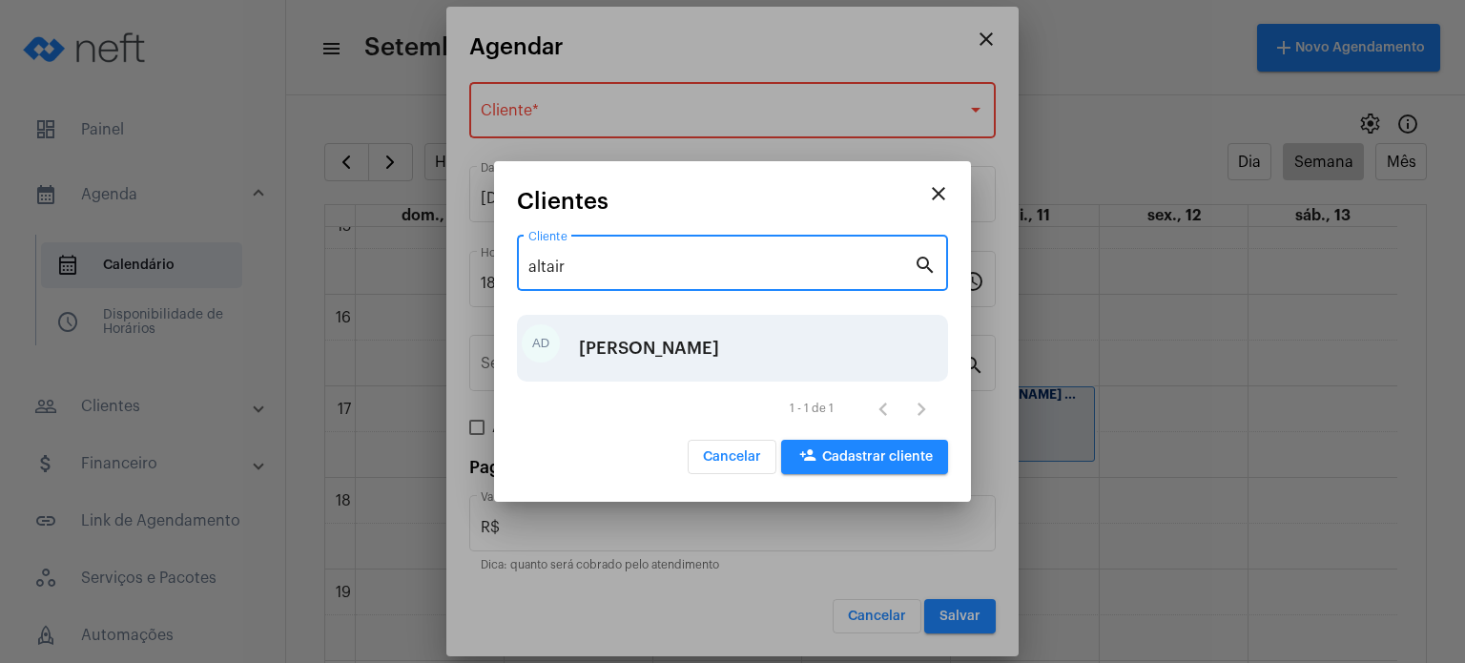
type input "altair"
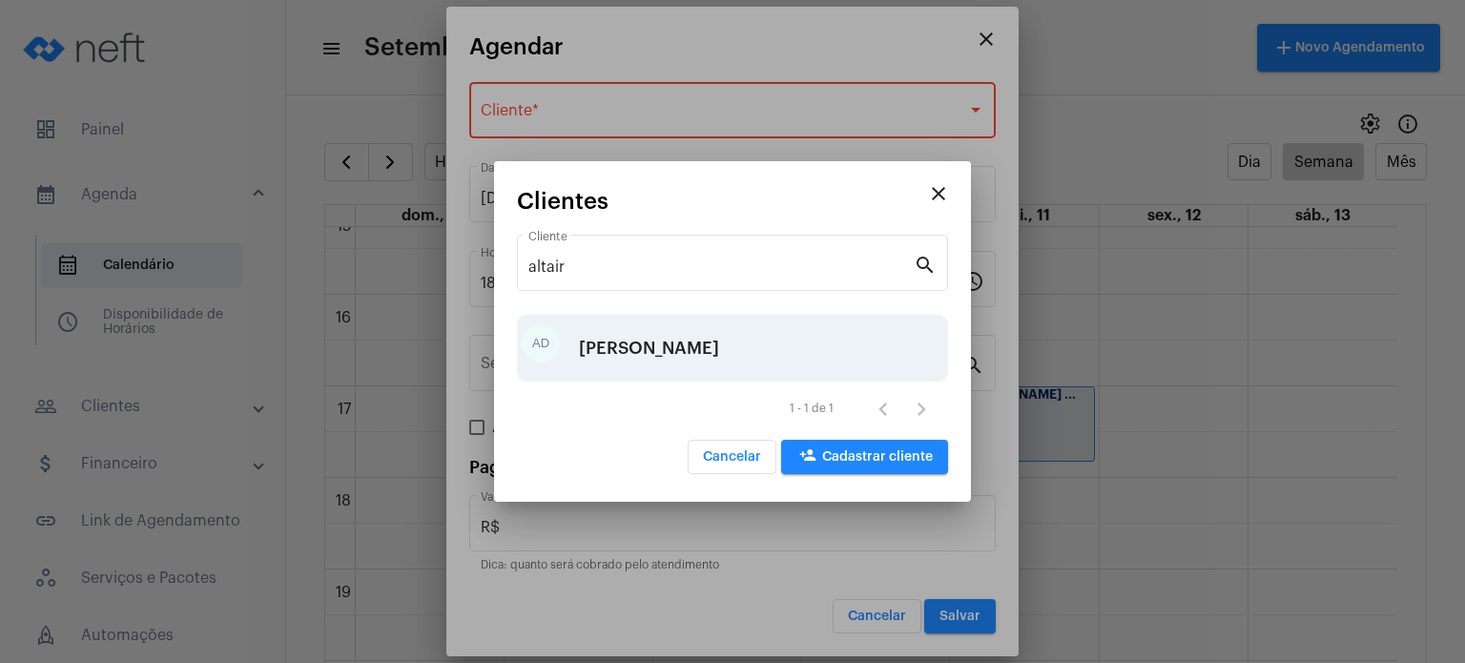
click at [659, 327] on div "[PERSON_NAME]" at bounding box center [649, 348] width 140 height 57
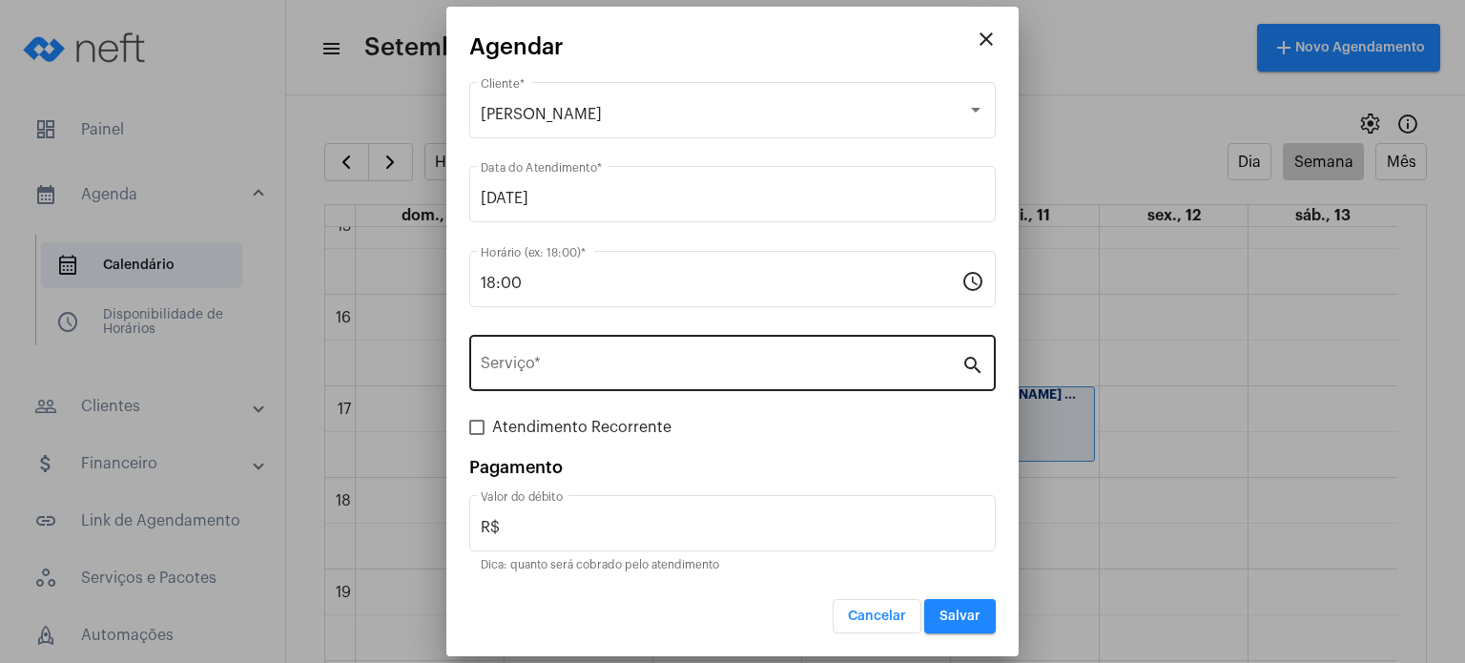
click at [659, 353] on div "Serviço *" at bounding box center [721, 361] width 481 height 60
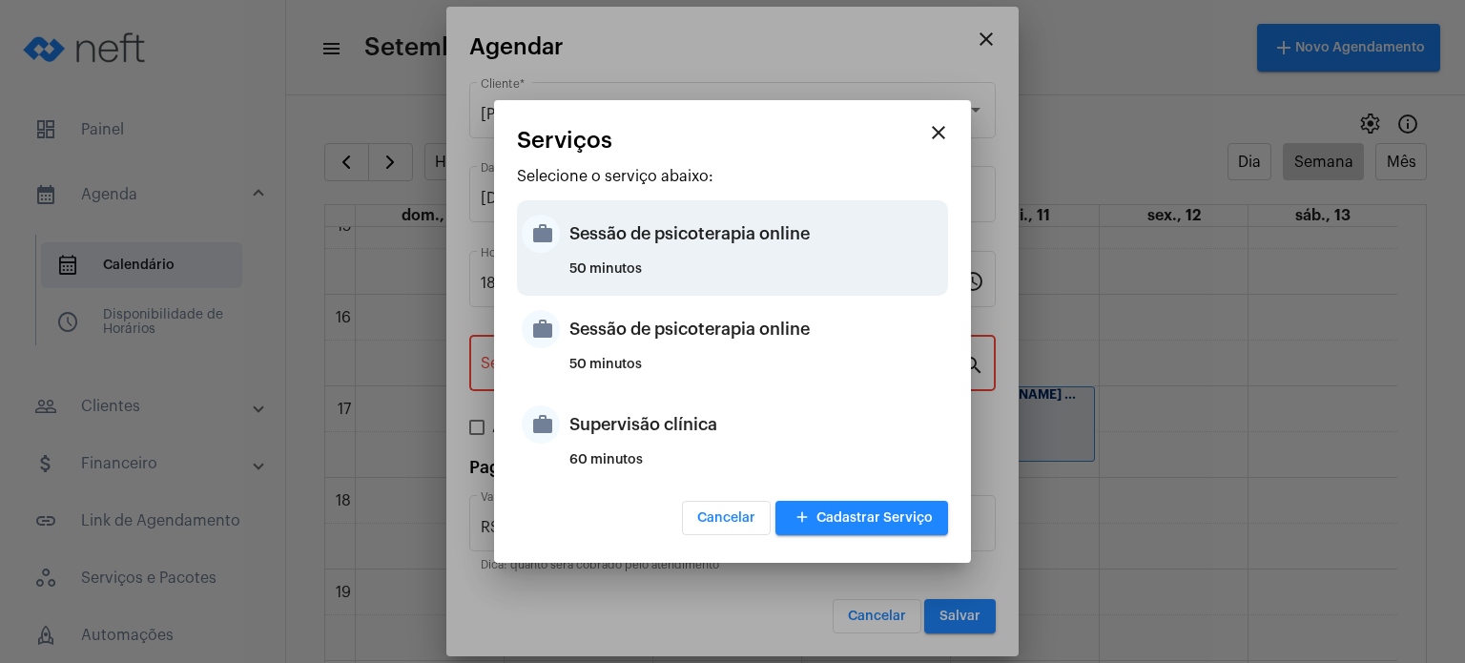
click at [675, 267] on div "50 minutos" at bounding box center [756, 276] width 374 height 29
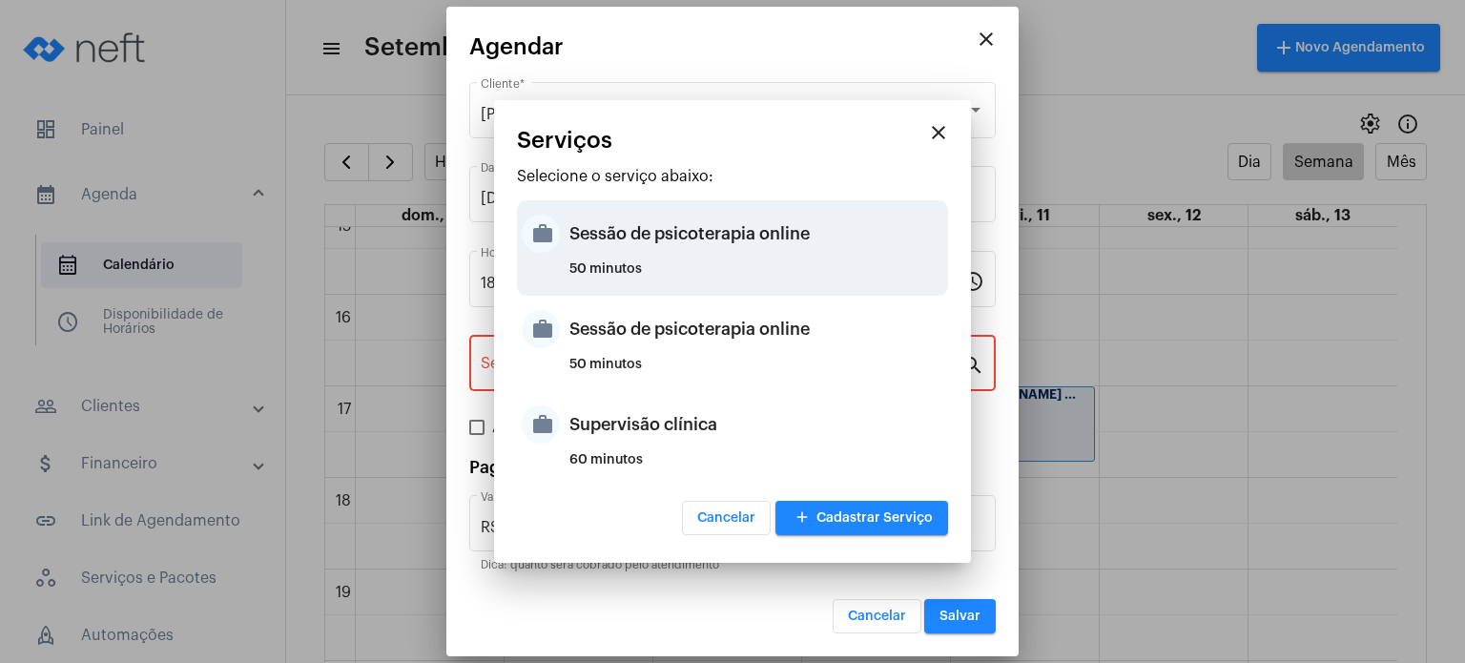
type input "Sessão de psicoterapia online"
type input "R$ 230"
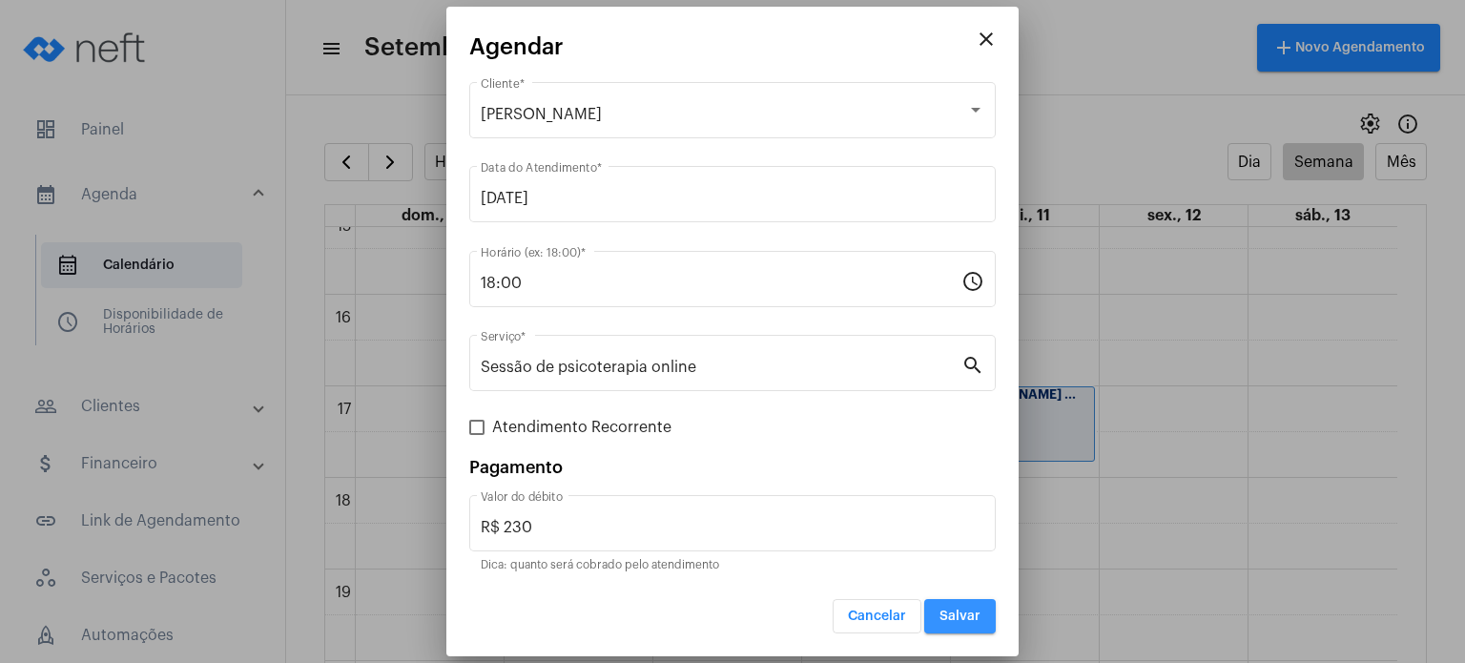
click at [982, 622] on button "Salvar" at bounding box center [960, 616] width 72 height 34
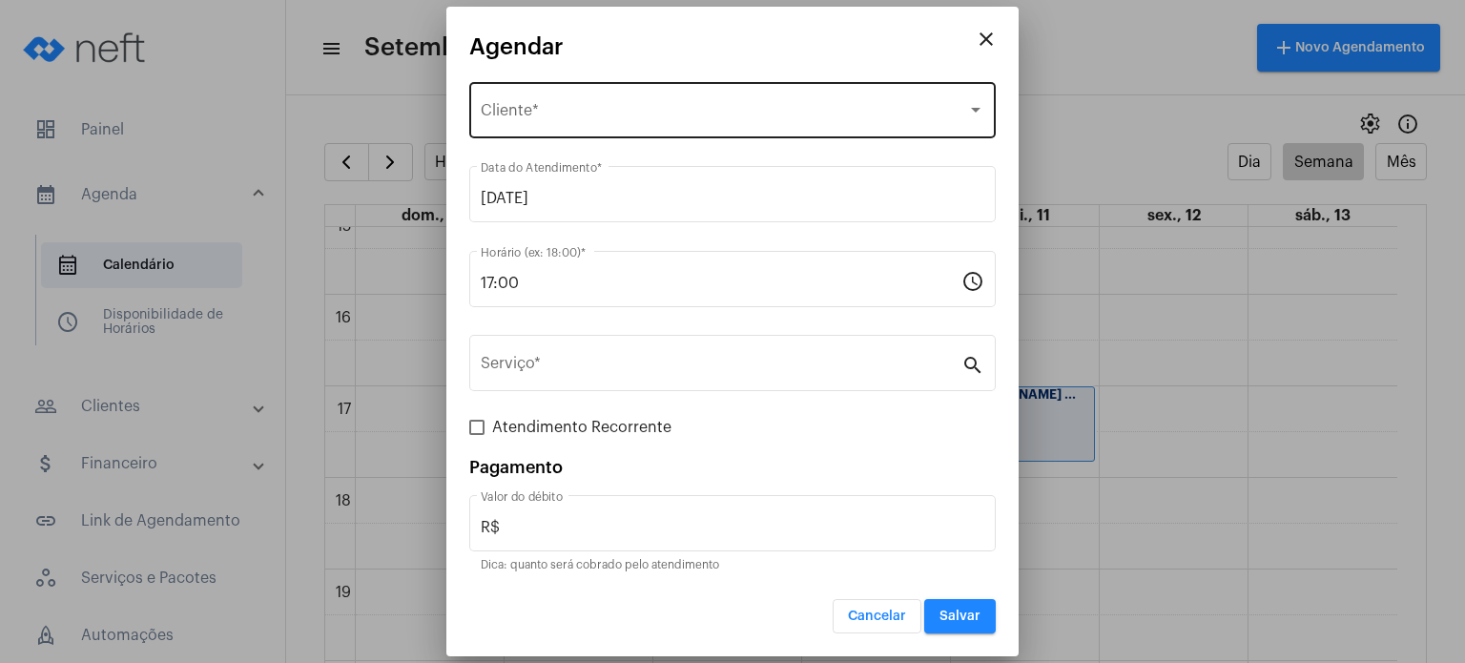
click at [623, 101] on div "Selecione o Cliente Cliente *" at bounding box center [733, 108] width 504 height 60
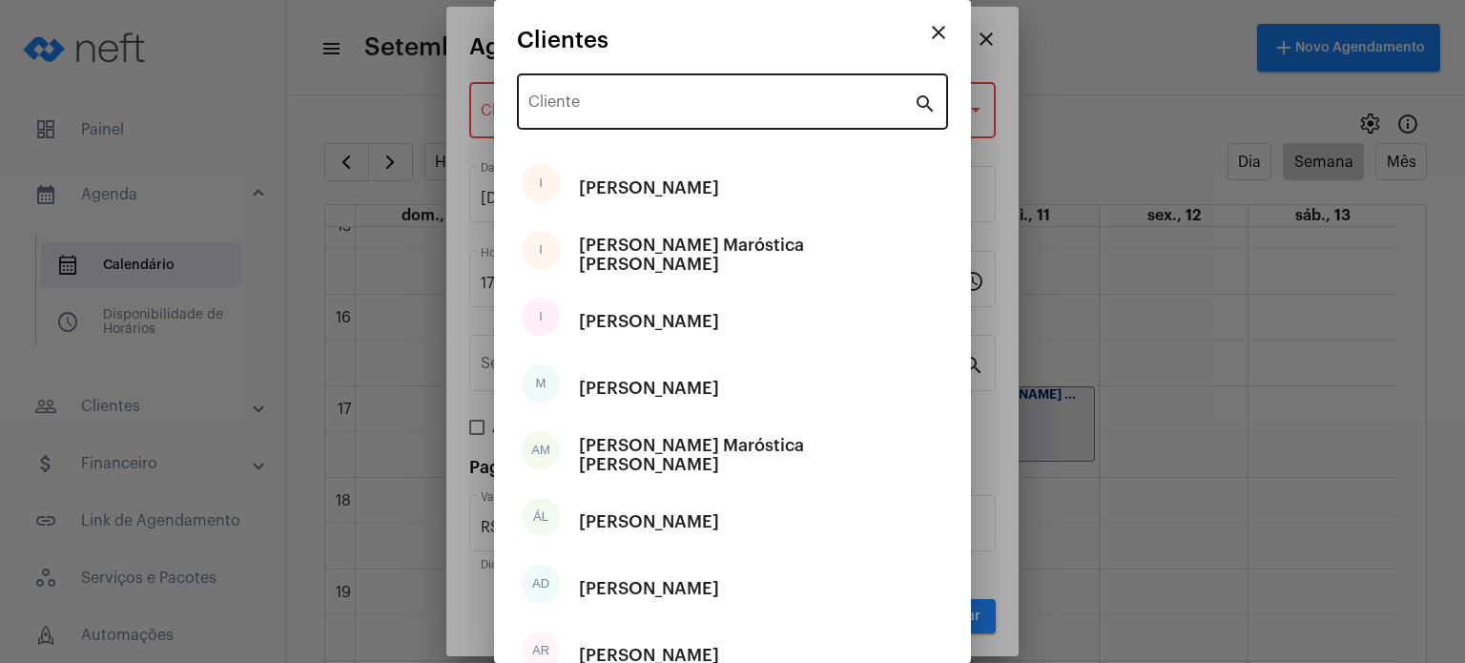
click at [622, 114] on div "Cliente" at bounding box center [720, 100] width 385 height 60
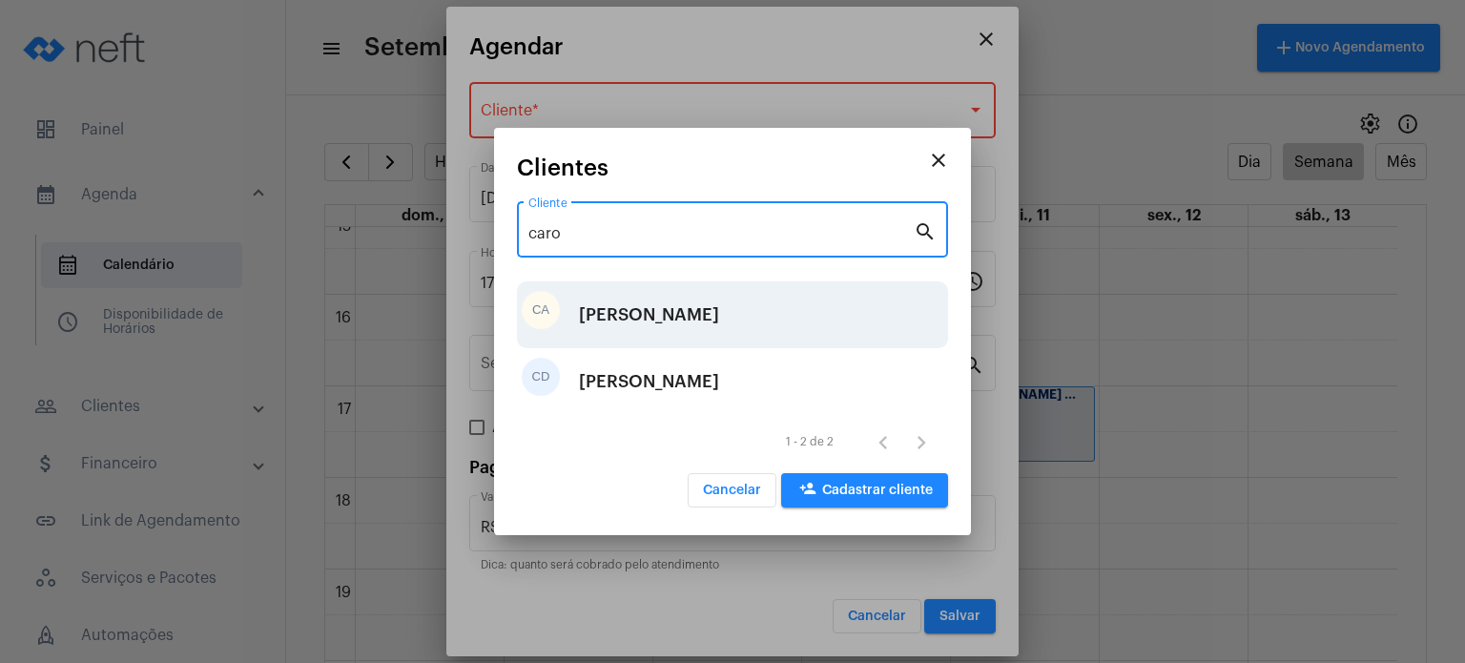
type input "caro"
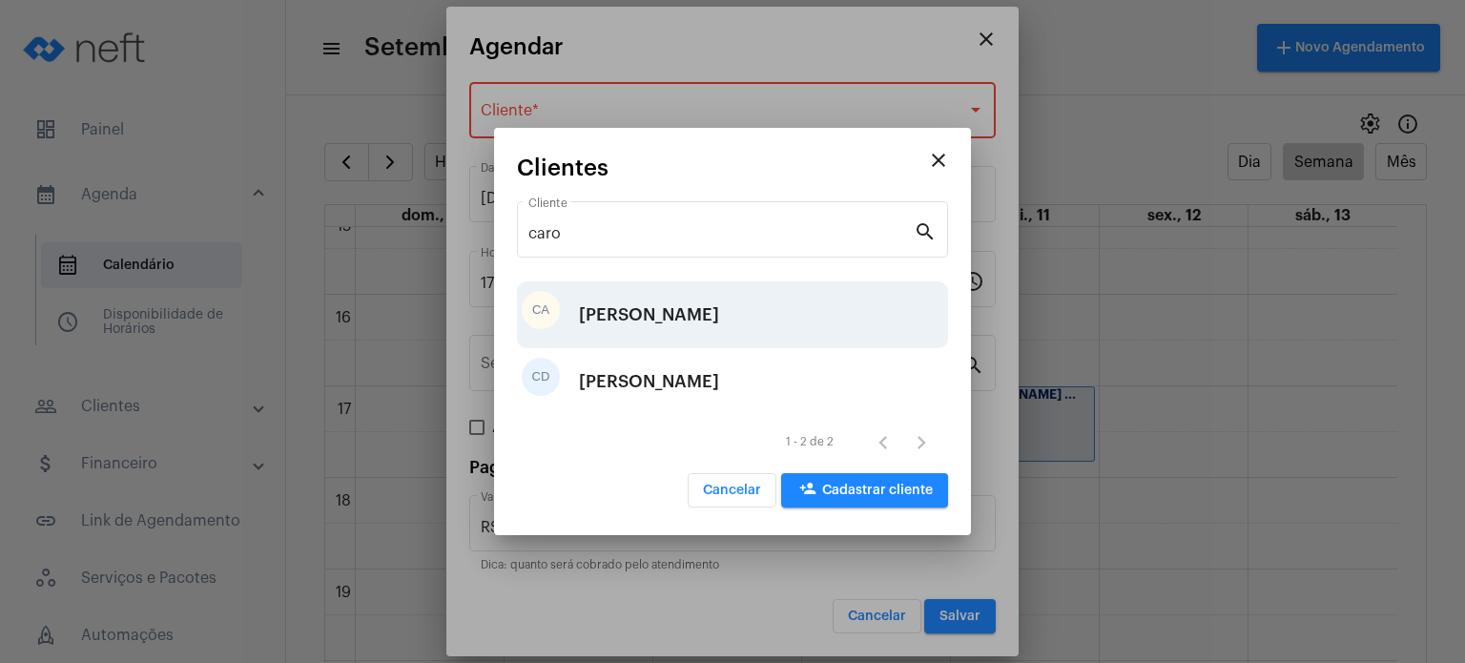
click at [633, 327] on div "[PERSON_NAME]" at bounding box center [649, 314] width 140 height 57
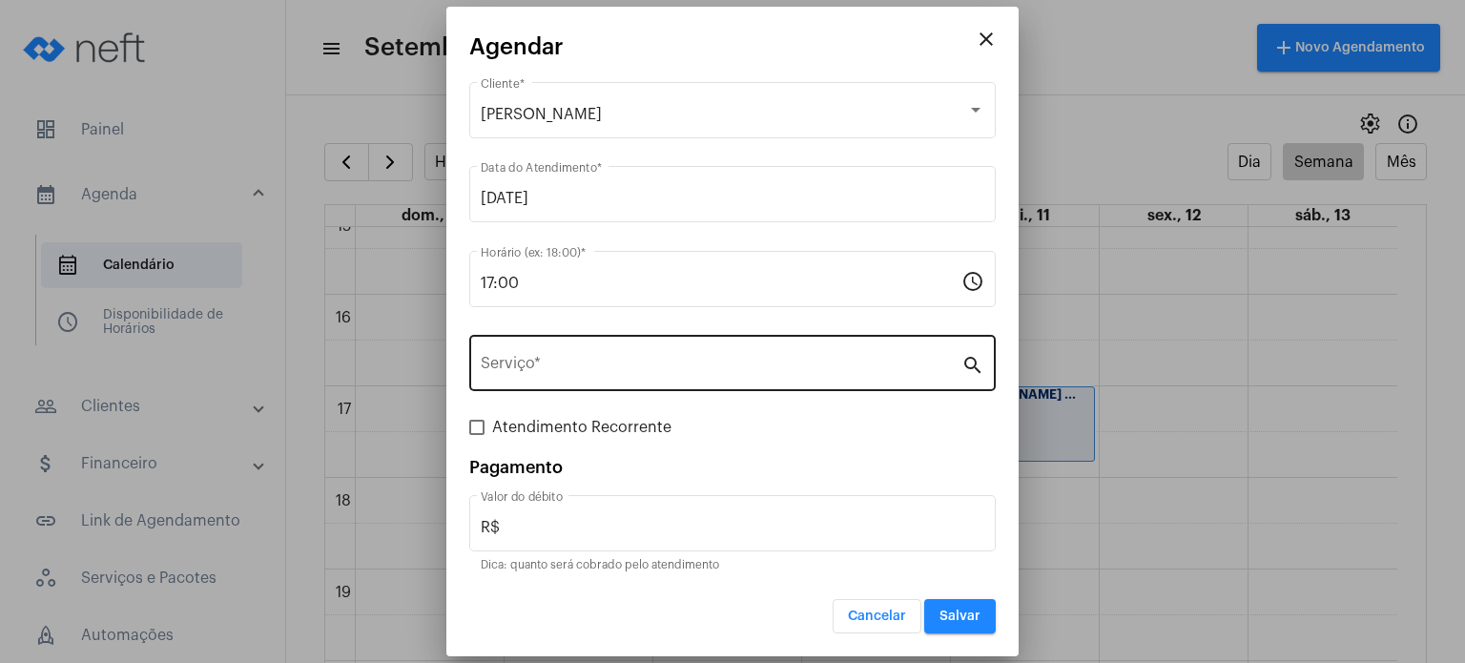
click at [634, 353] on div "Serviço *" at bounding box center [721, 361] width 481 height 60
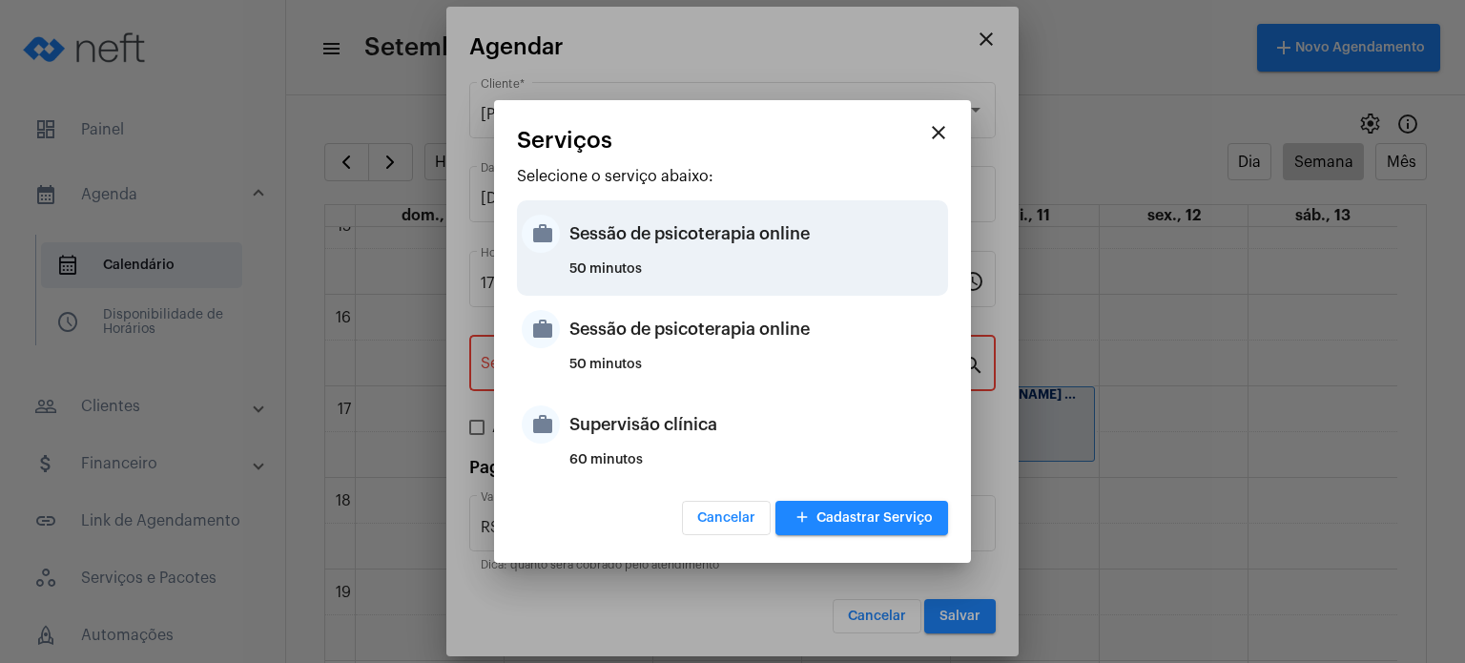
click at [654, 271] on div "50 minutos" at bounding box center [756, 276] width 374 height 29
type input "Sessão de psicoterapia online"
type input "R$ 230"
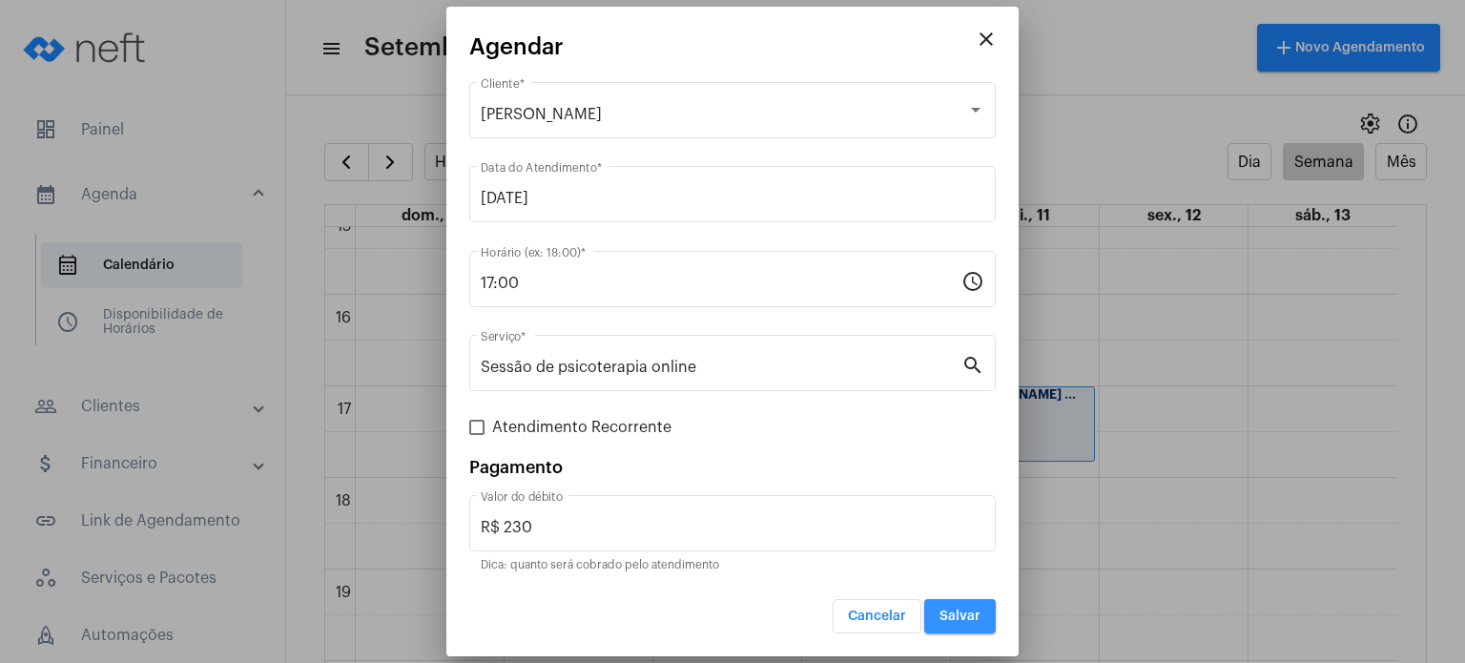
click at [956, 621] on span "Salvar" at bounding box center [959, 615] width 41 height 13
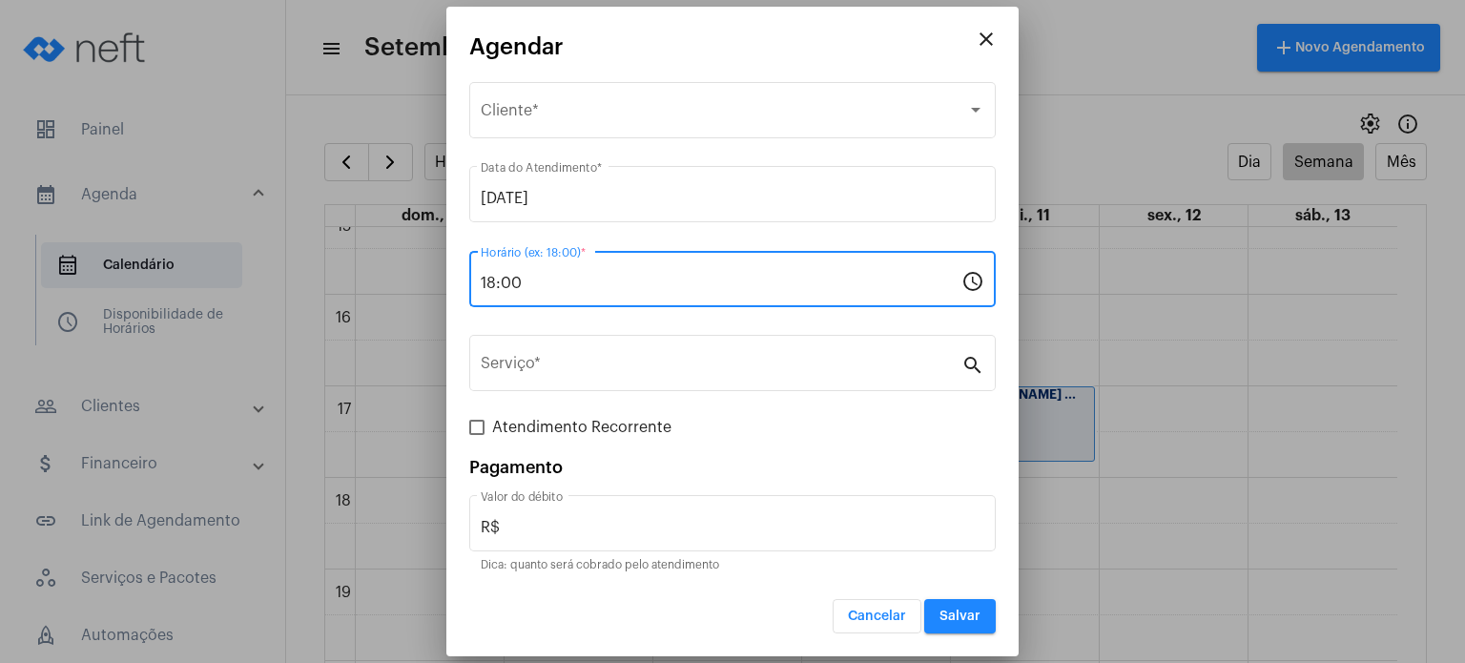
click at [592, 278] on input "18:00" at bounding box center [721, 283] width 481 height 17
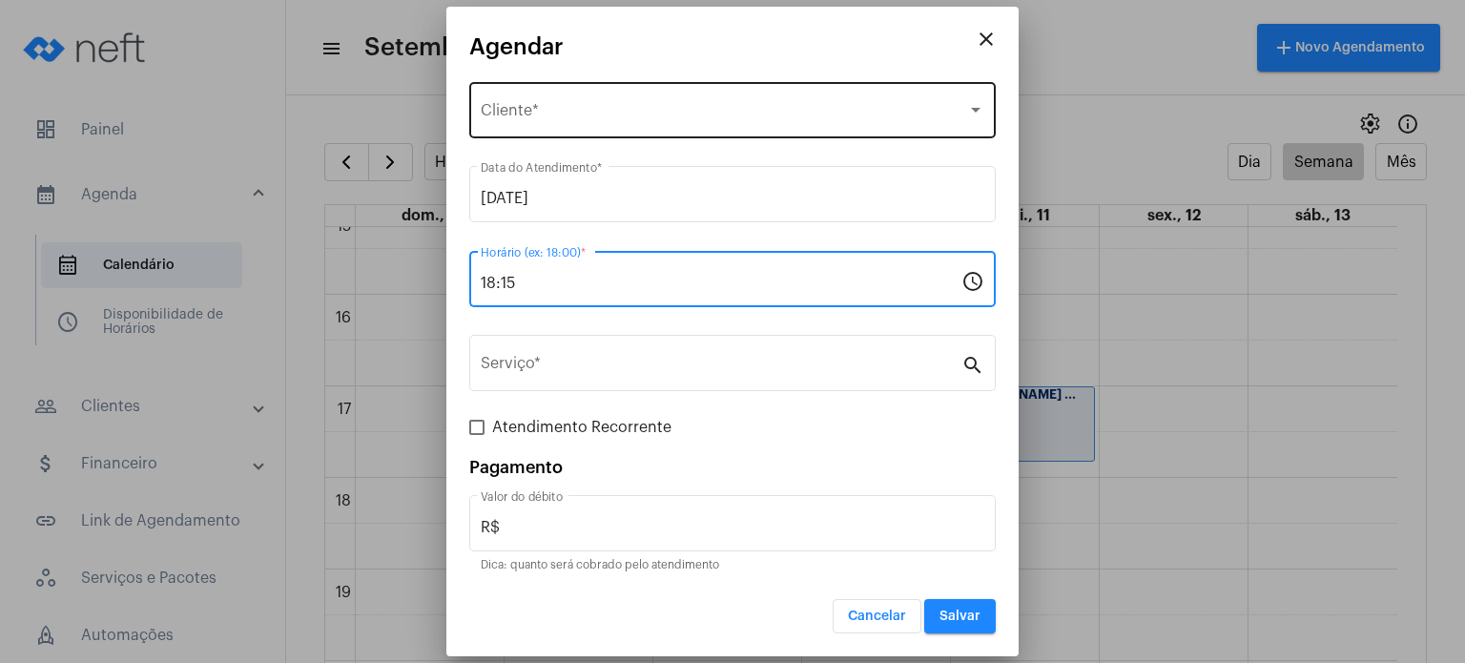
type input "18:15"
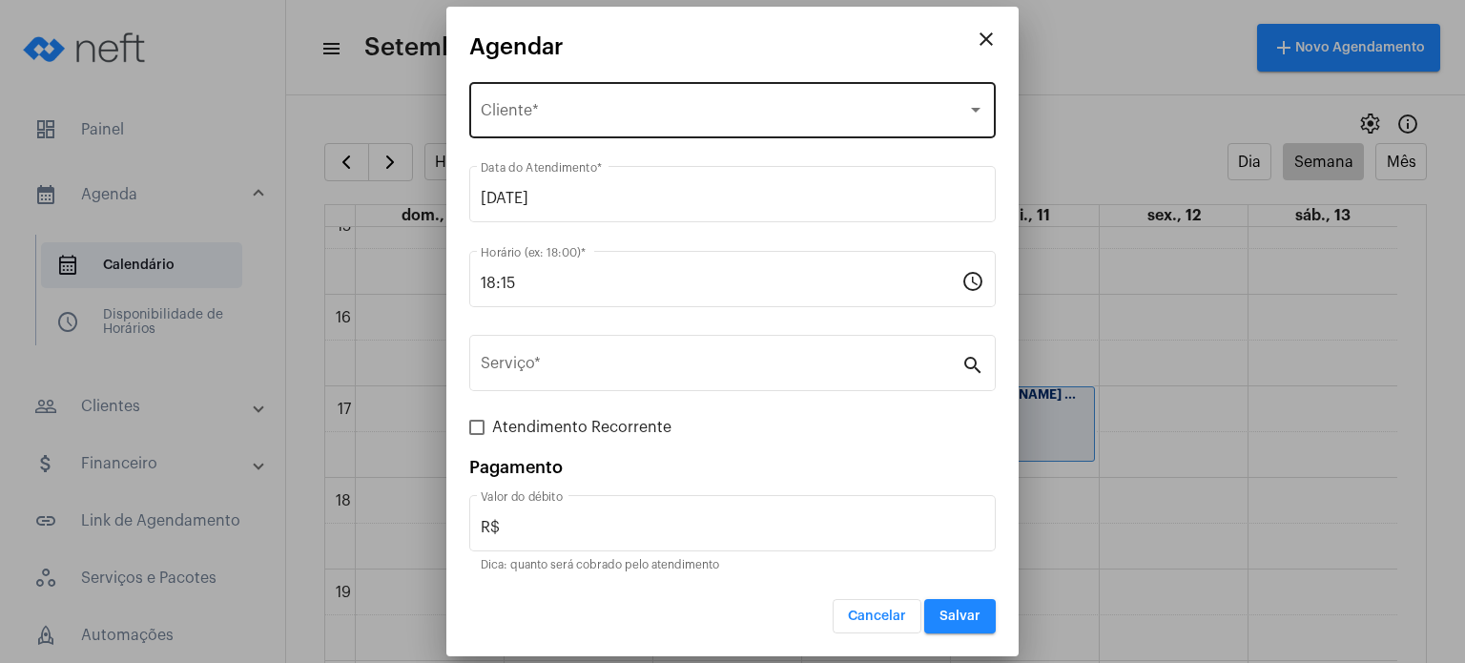
click at [620, 89] on div "Selecione o Cliente Cliente *" at bounding box center [733, 108] width 504 height 60
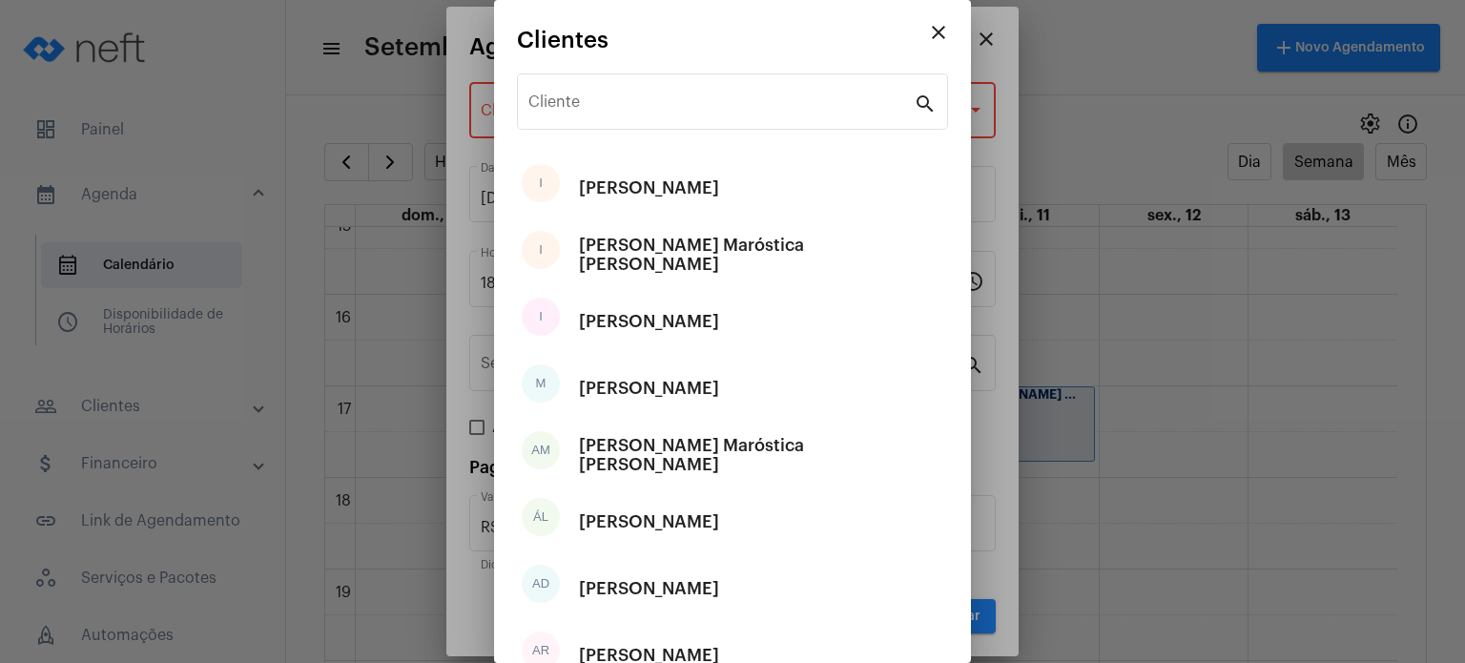
click at [620, 89] on div "Cliente" at bounding box center [720, 100] width 385 height 60
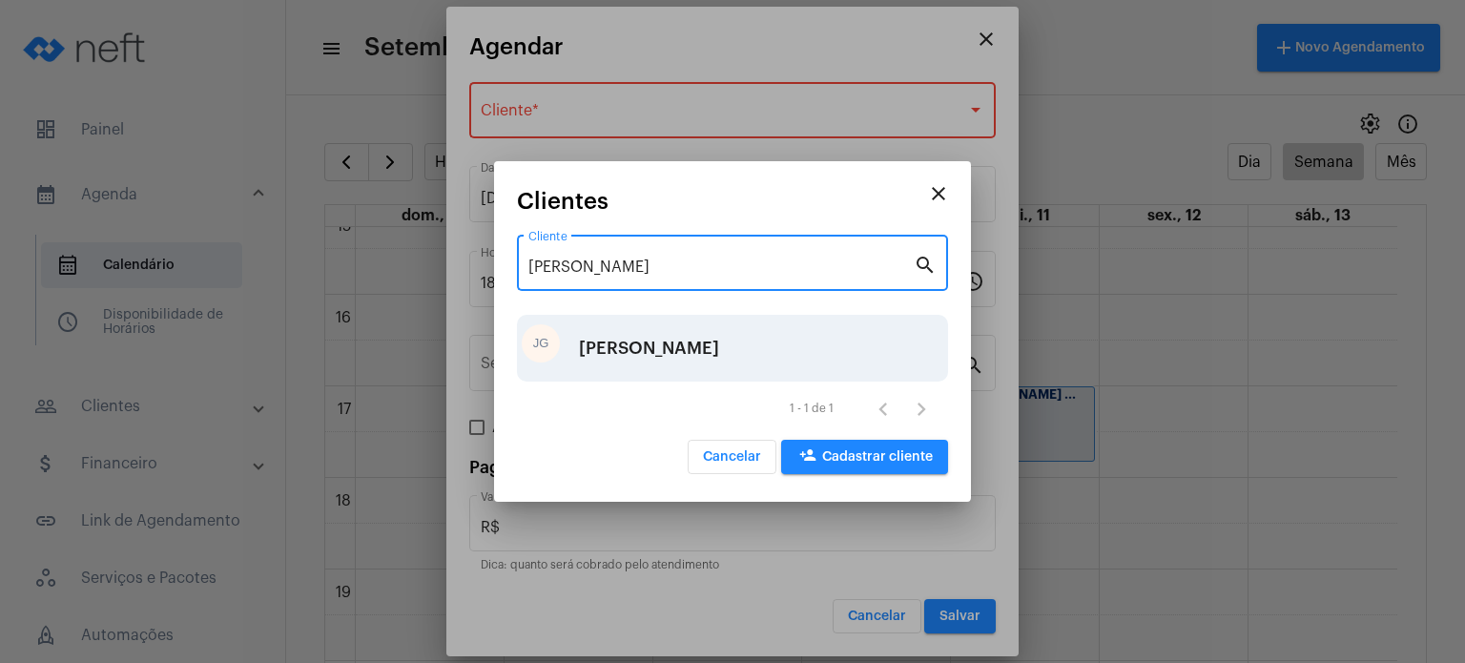
type input "[PERSON_NAME]"
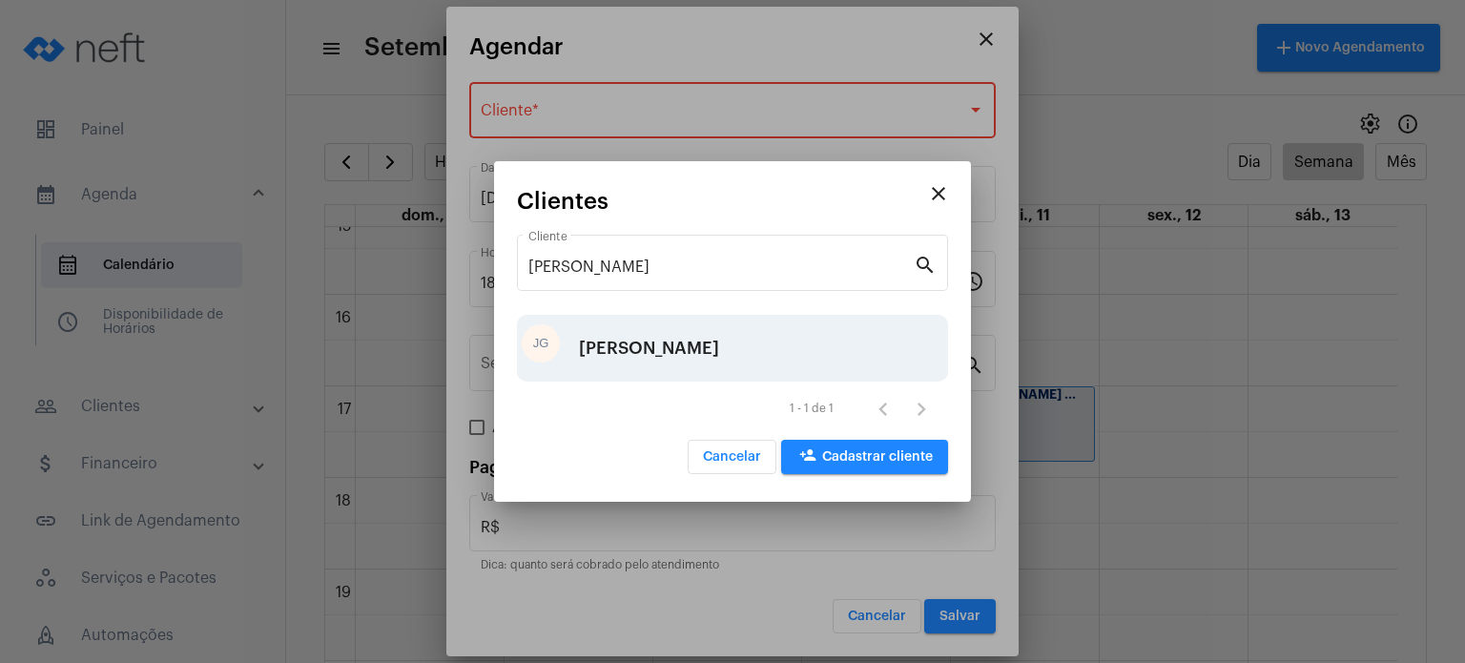
click at [671, 336] on div "[PERSON_NAME]" at bounding box center [649, 348] width 140 height 57
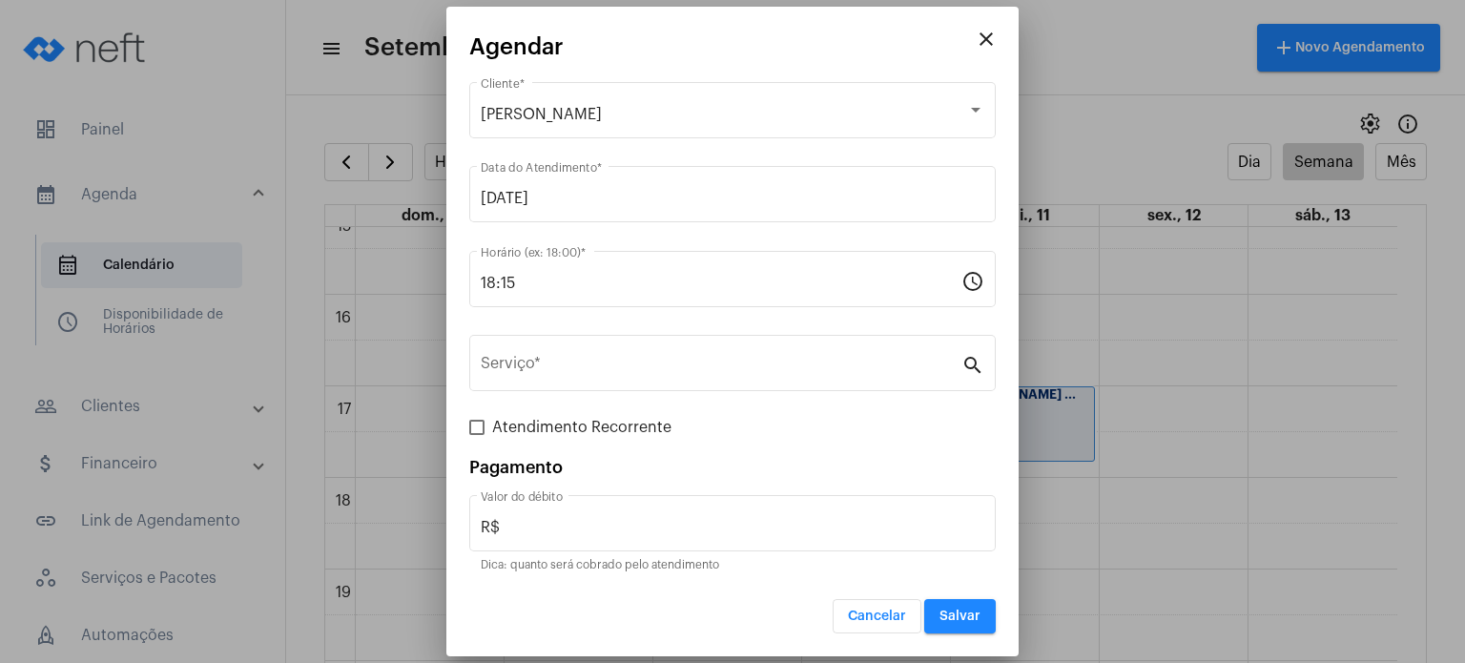
click at [671, 336] on div "Serviço *" at bounding box center [721, 361] width 481 height 60
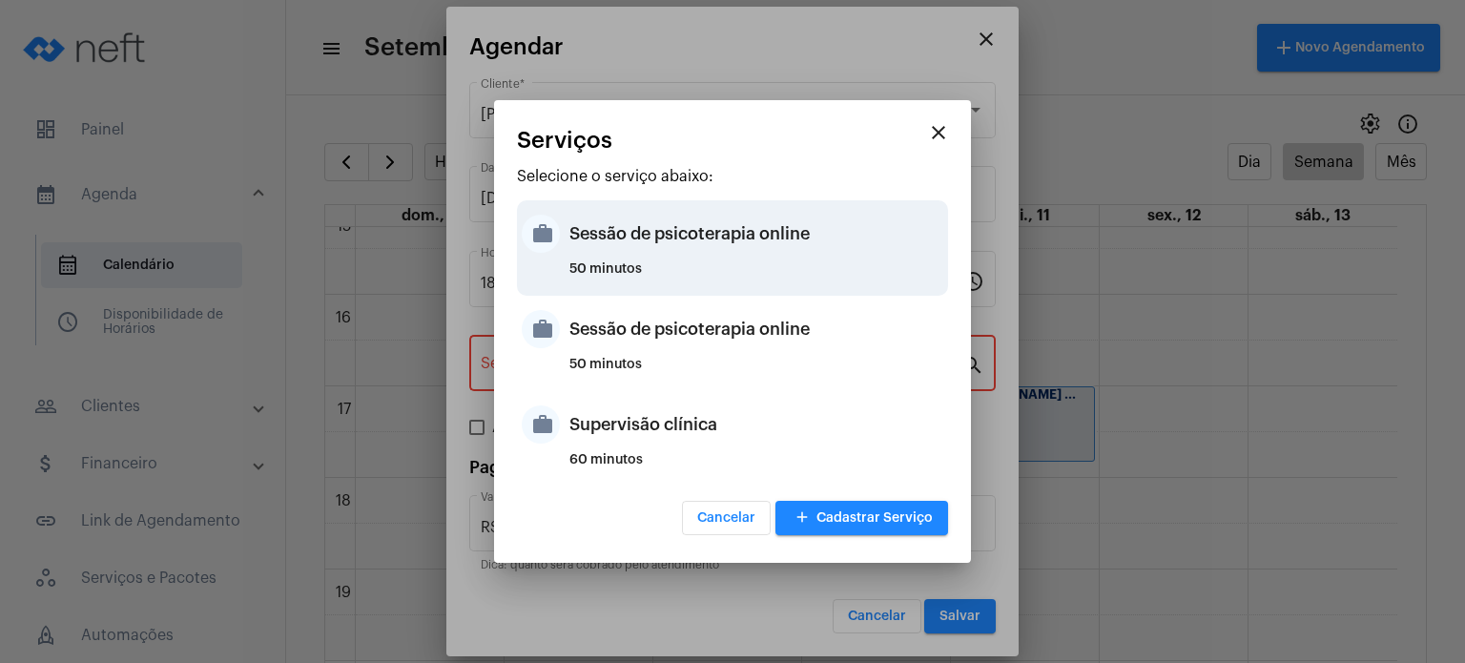
click at [682, 274] on div "50 minutos" at bounding box center [756, 276] width 374 height 29
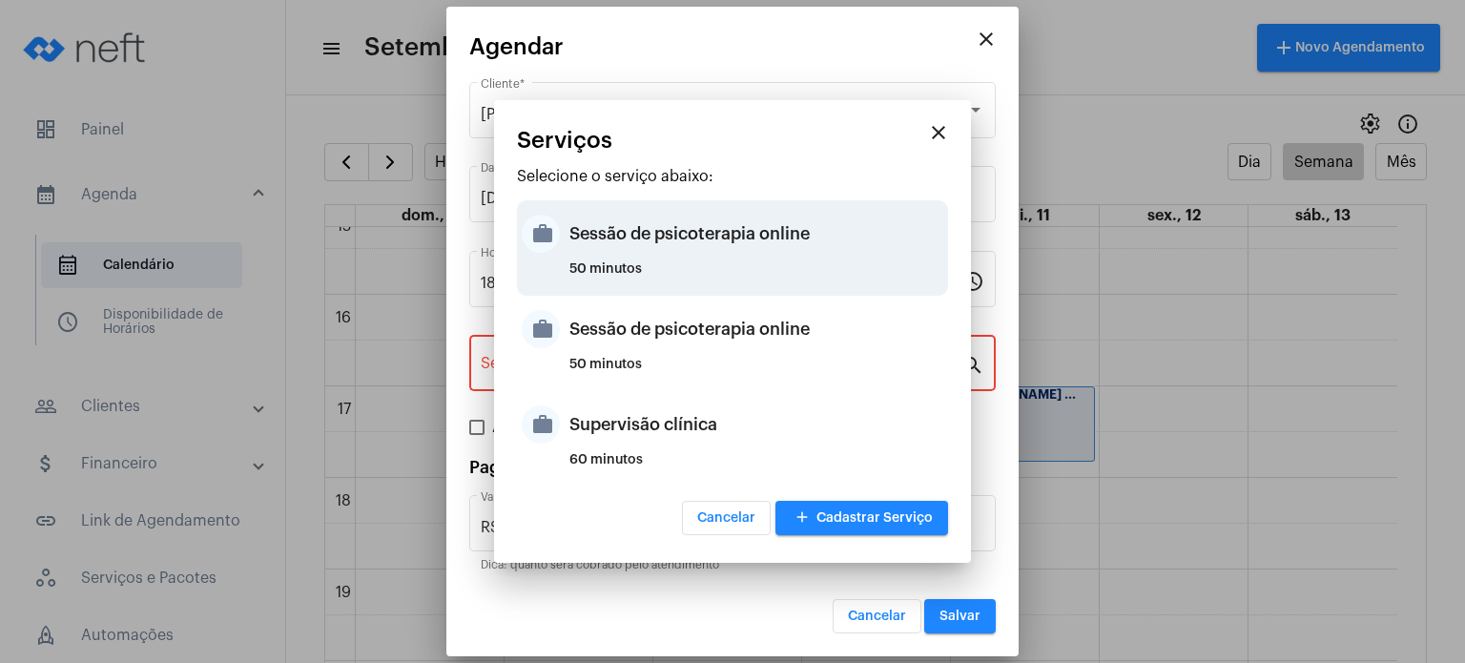
type input "Sessão de psicoterapia online"
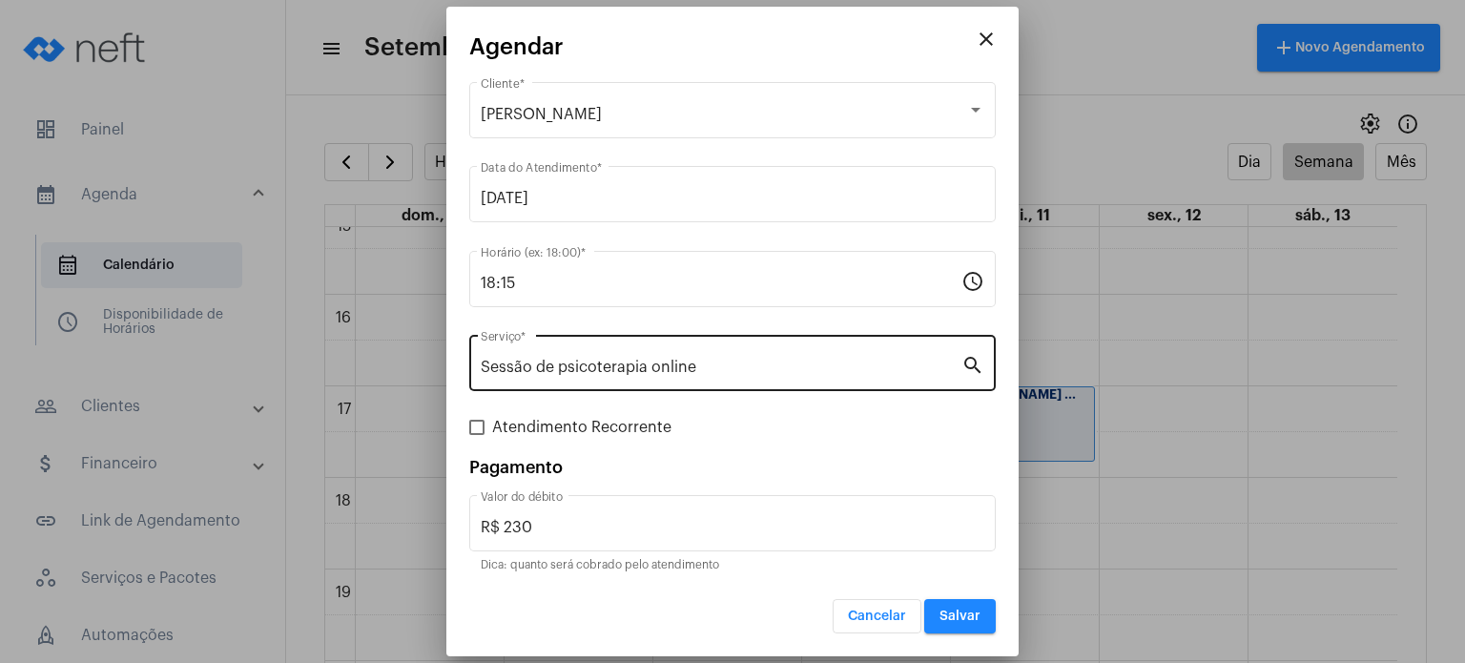
click at [836, 382] on div "Sessão de psicoterapia online Serviço *" at bounding box center [721, 361] width 481 height 60
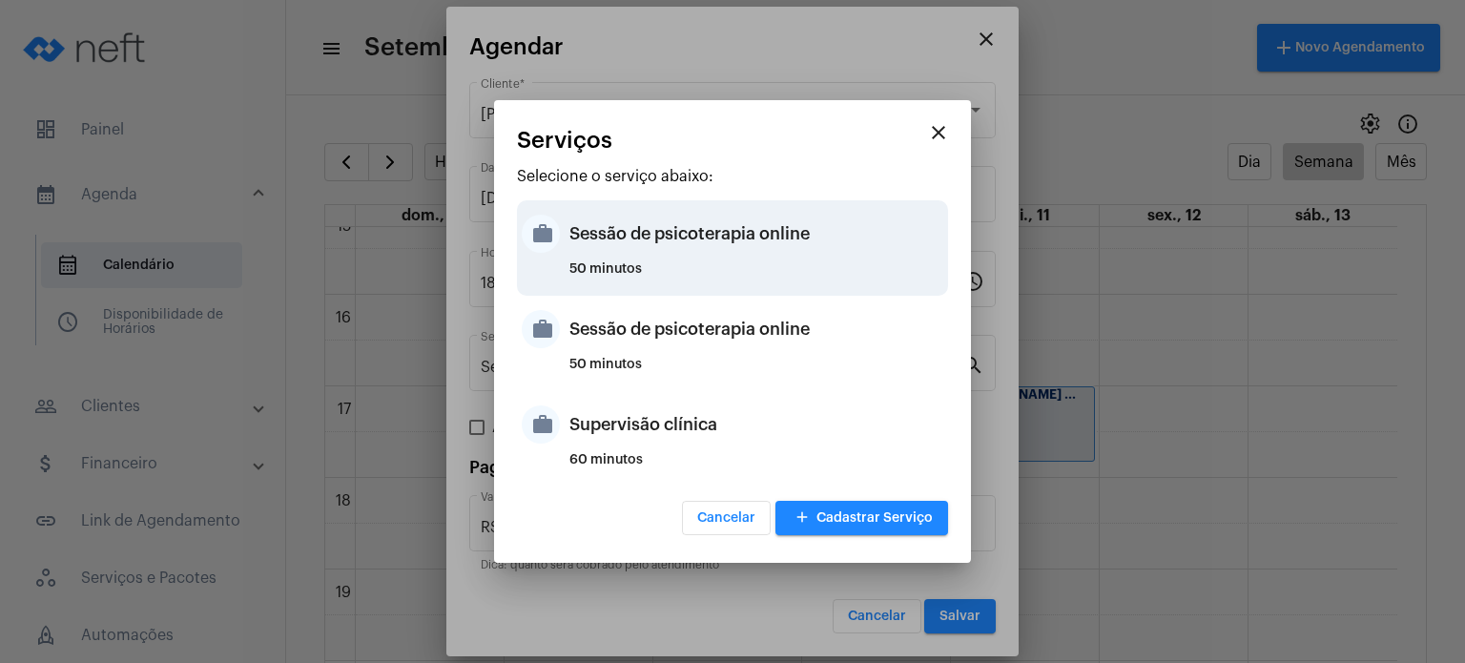
click at [801, 239] on div "Sessão de psicoterapia online" at bounding box center [756, 233] width 374 height 57
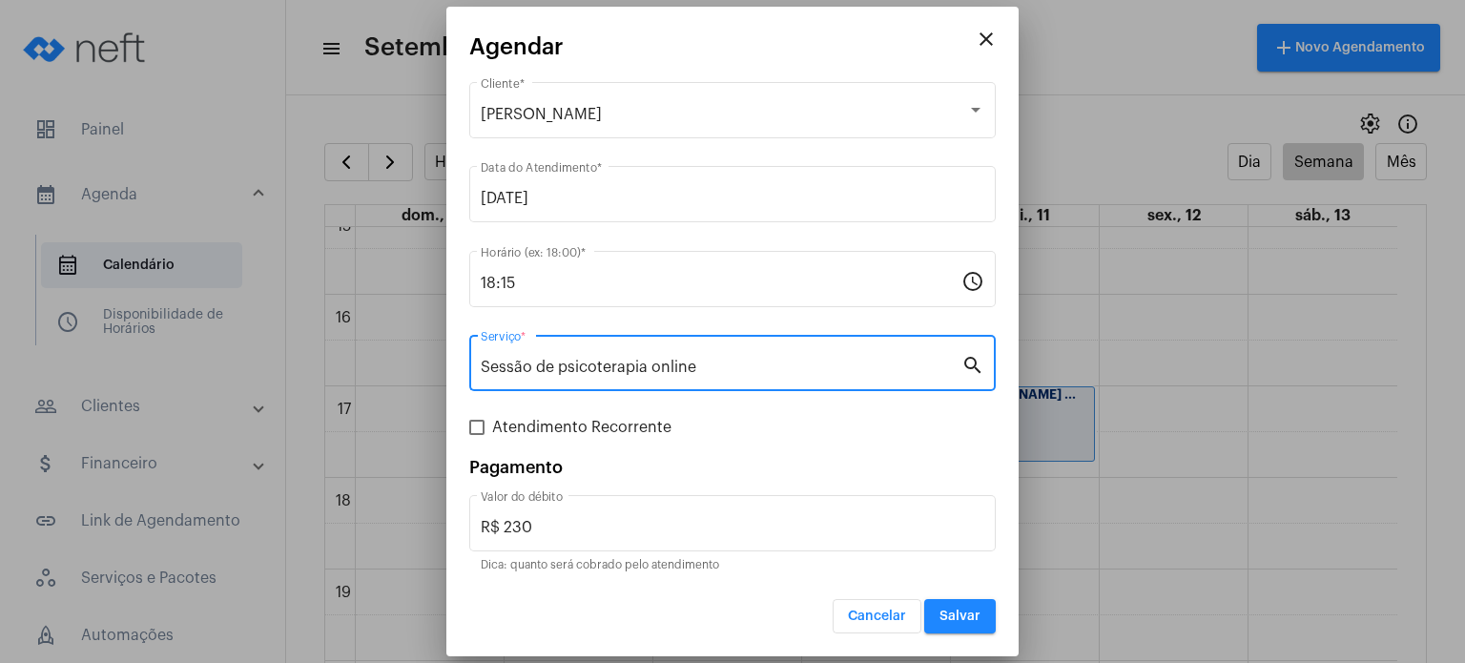
click at [843, 361] on input "Sessão de psicoterapia online" at bounding box center [721, 367] width 481 height 17
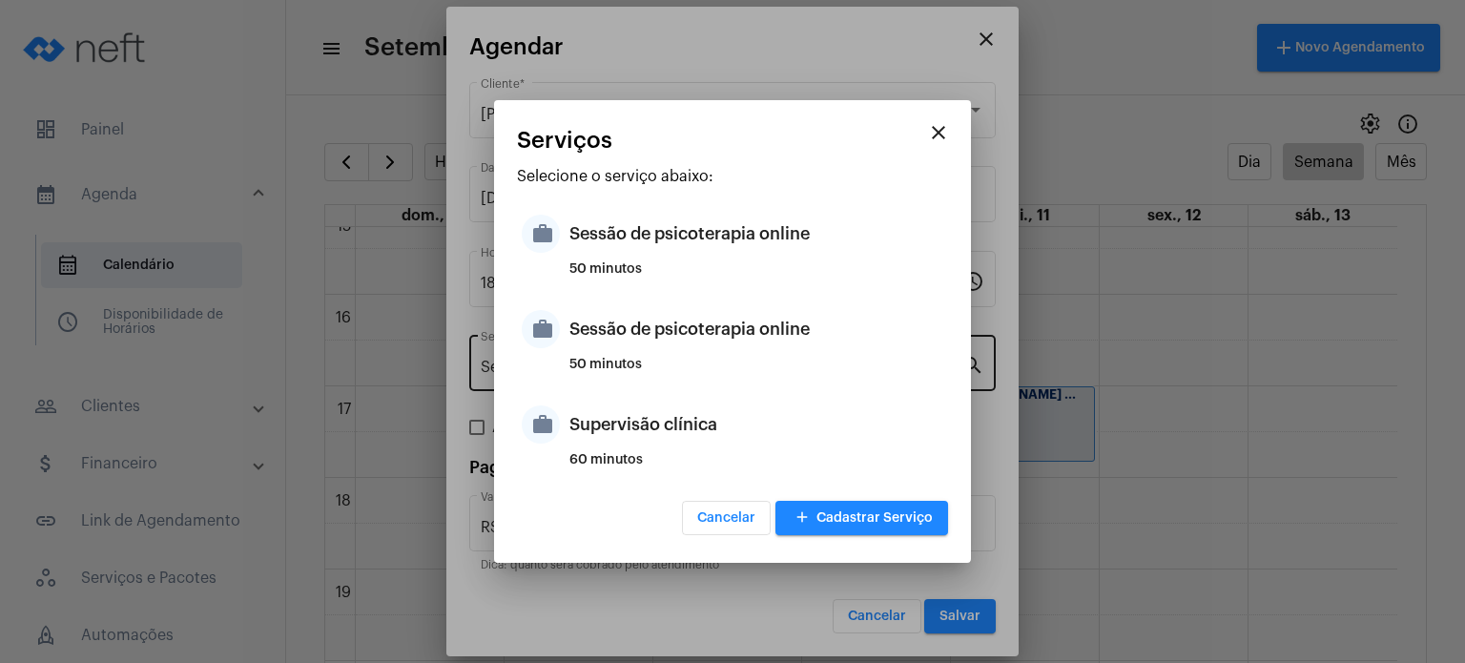
click at [843, 361] on div "50 minutos" at bounding box center [756, 372] width 374 height 29
type input "R$ 200"
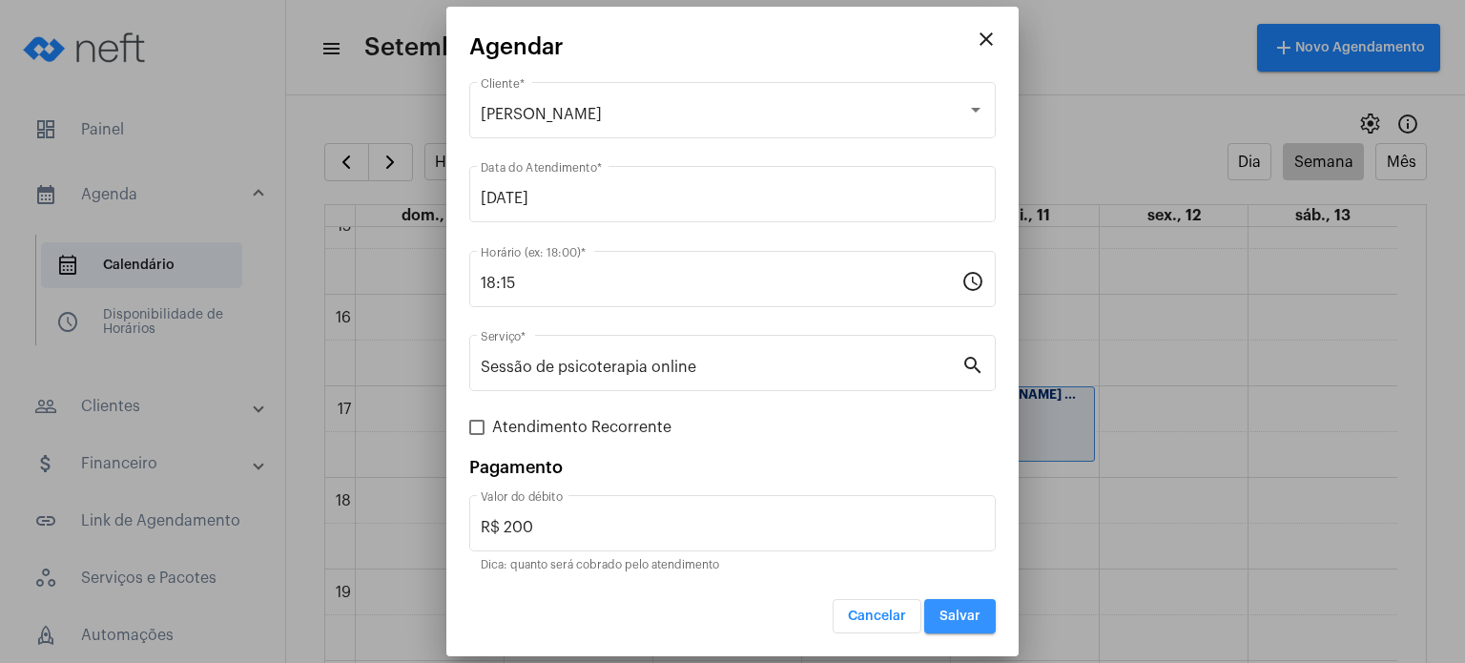
click at [955, 609] on span "Salvar" at bounding box center [959, 615] width 41 height 13
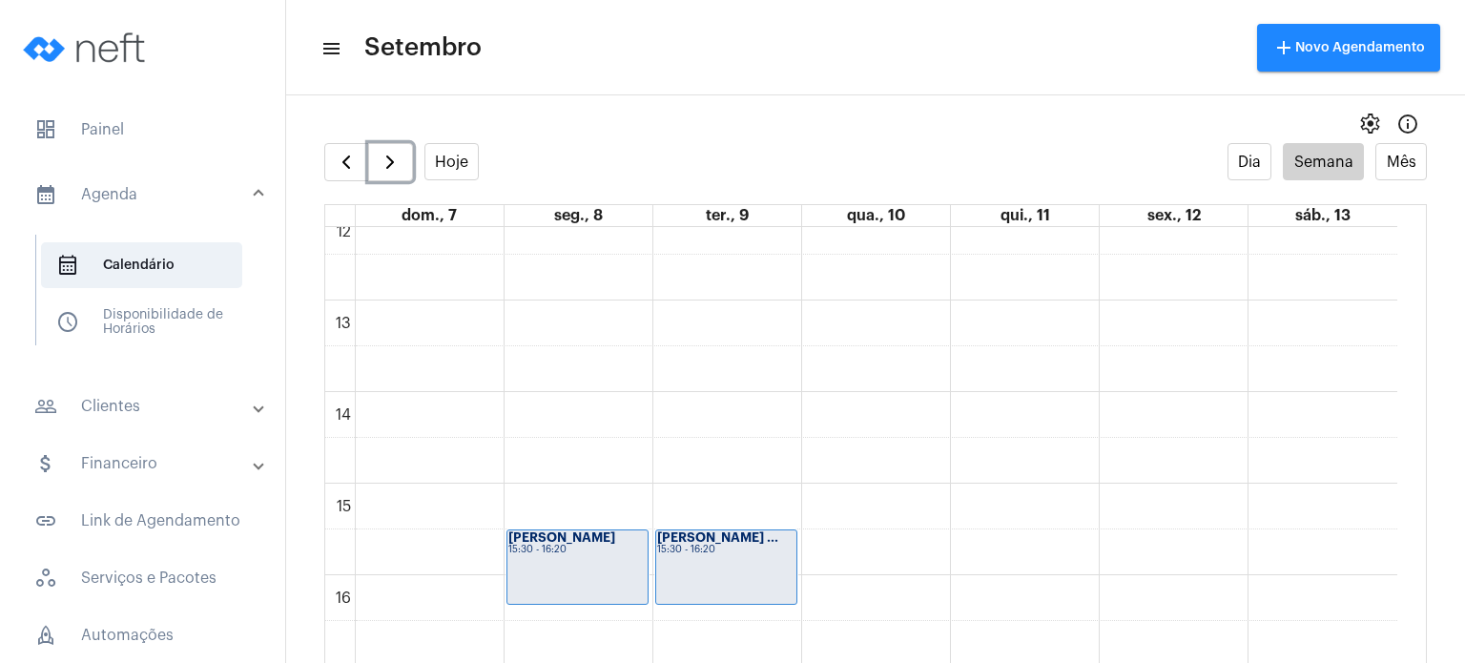
scroll to position [1125, 0]
